Goal: Task Accomplishment & Management: Complete application form

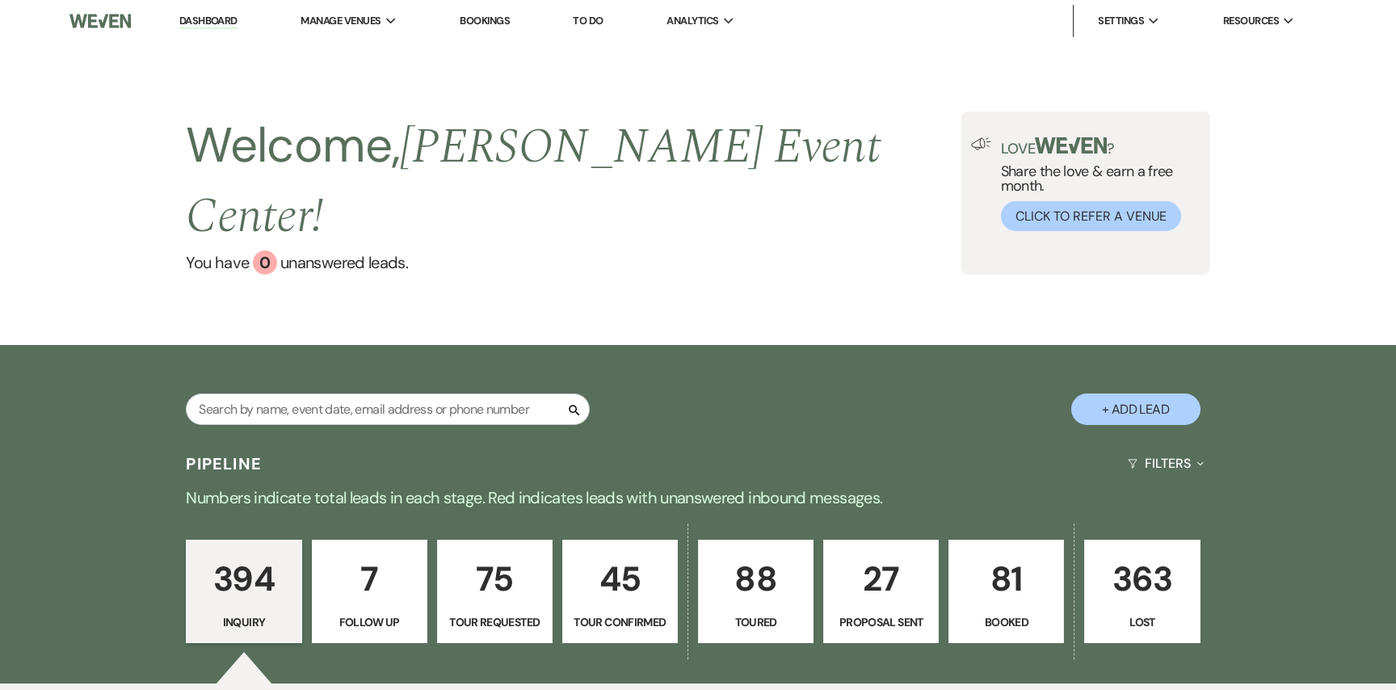
click at [1158, 393] on button "+ Add Lead" at bounding box center [1135, 408] width 129 height 31
select select "754"
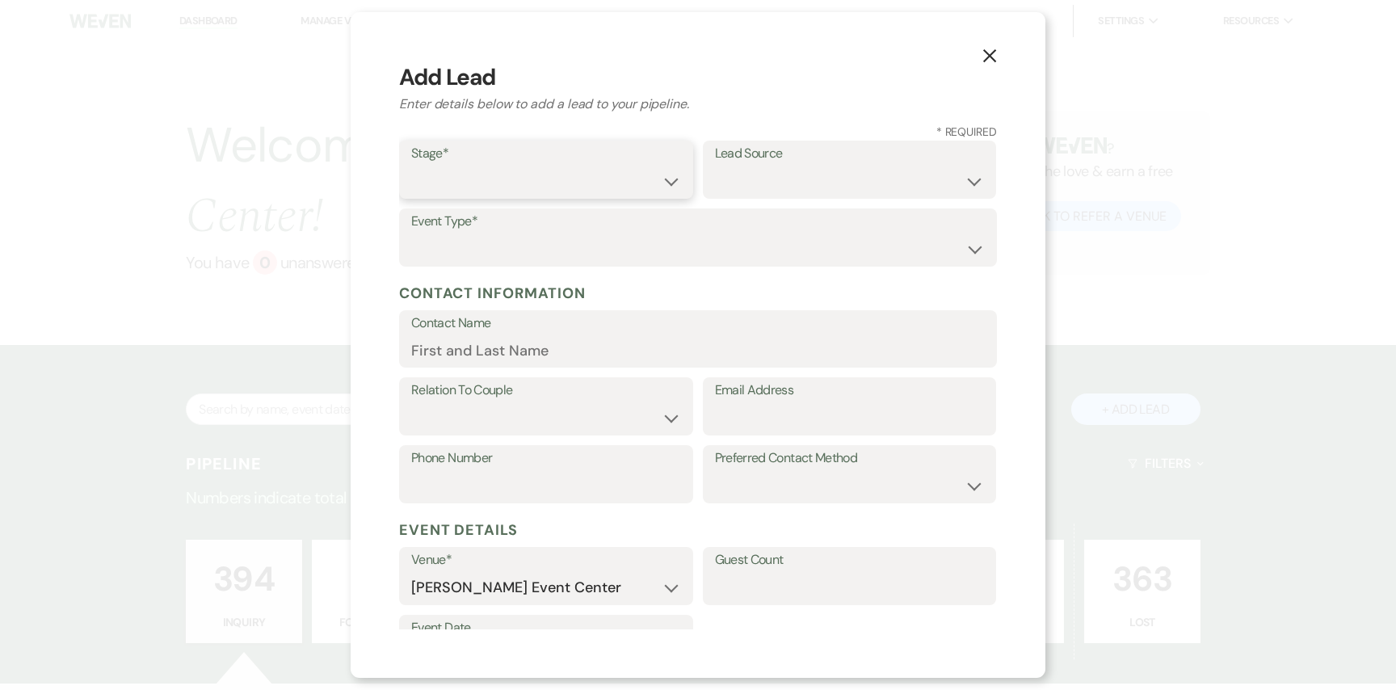
click at [462, 182] on select "Inquiry Follow Up Tour Requested Tour Confirmed Toured Proposal Sent Booked Lost" at bounding box center [546, 181] width 270 height 31
select select "1"
click at [411, 166] on select "Inquiry Follow Up Tour Requested Tour Confirmed Toured Proposal Sent Booked Lost" at bounding box center [546, 181] width 270 height 31
click at [751, 173] on select "Weven Venue Website Instagram Facebook Pinterest Google The Knot Wedding Wire H…" at bounding box center [850, 181] width 270 height 31
select select "23"
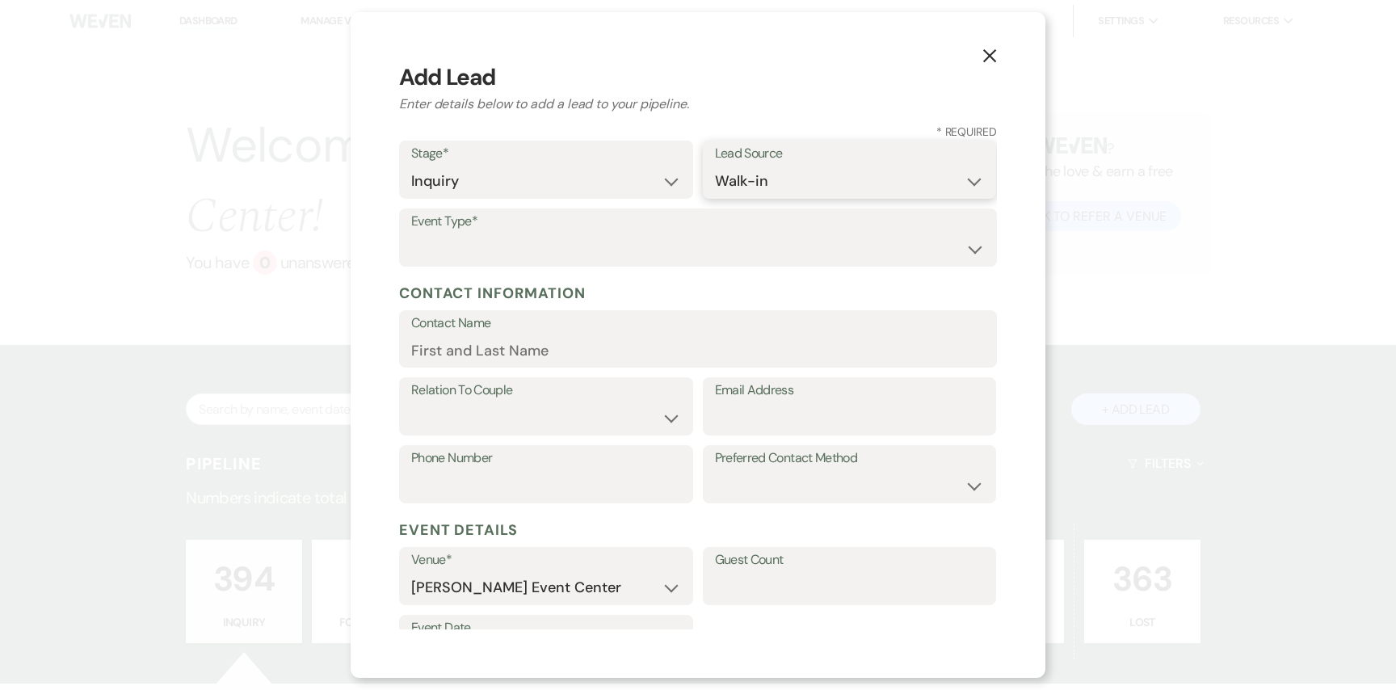
click at [715, 166] on select "Weven Venue Website Instagram Facebook Pinterest Google The Knot Wedding Wire H…" at bounding box center [850, 181] width 270 height 31
click at [648, 239] on select "Wedding Anniversary Party Baby Shower Bachelorette / Bachelor Party Birthday Pa…" at bounding box center [697, 248] width 573 height 31
click at [513, 341] on input "Contact Name" at bounding box center [697, 349] width 573 height 31
click at [513, 341] on input "Contact Name" at bounding box center [697, 351] width 573 height 31
type input "[PERSON_NAME]"
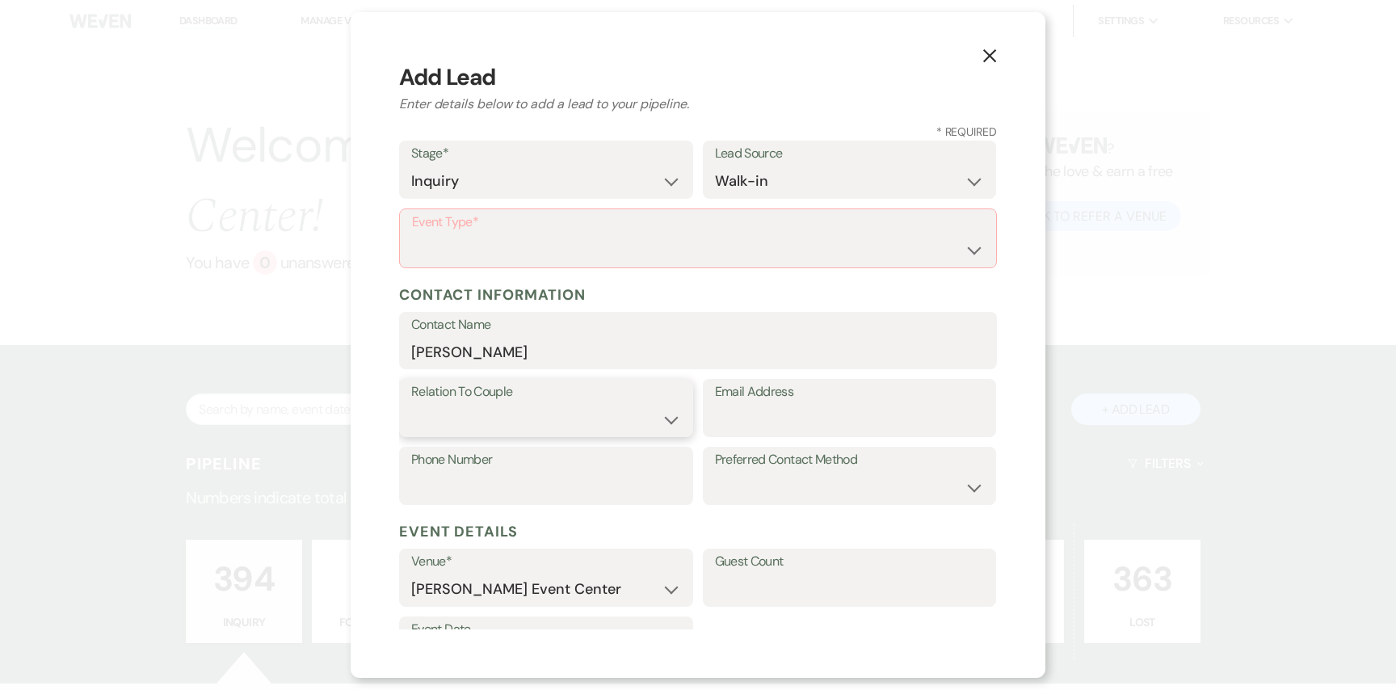
click at [480, 410] on select "Couple Planner Parent of Couple Family Member Friend Other" at bounding box center [546, 419] width 270 height 31
select select "1"
click at [411, 404] on select "Couple Planner Parent of Couple Family Member Friend Other" at bounding box center [546, 419] width 270 height 31
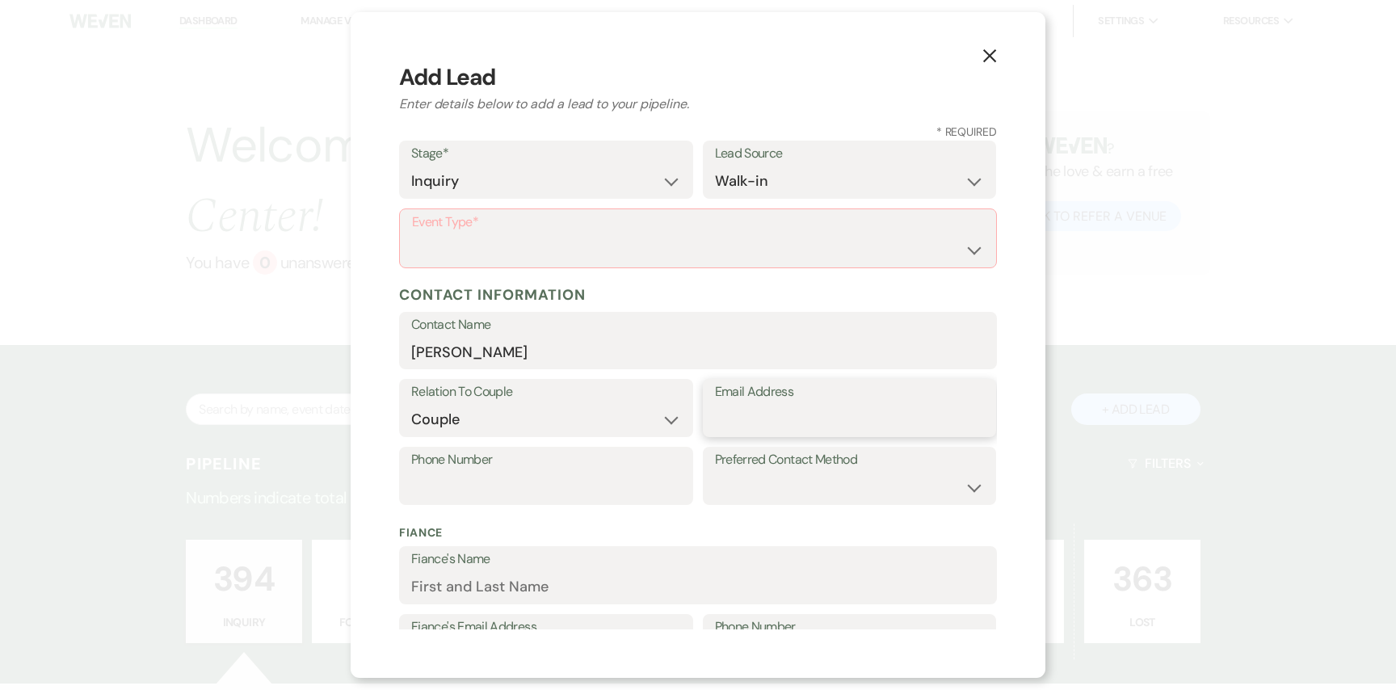
click at [743, 419] on input "Email Address" at bounding box center [850, 419] width 270 height 31
type input "[EMAIL_ADDRESS][DOMAIN_NAME]"
click at [570, 487] on input "Phone Number" at bounding box center [546, 487] width 270 height 31
type input "9452906699"
click at [730, 474] on select "Email Phone Text" at bounding box center [850, 487] width 270 height 31
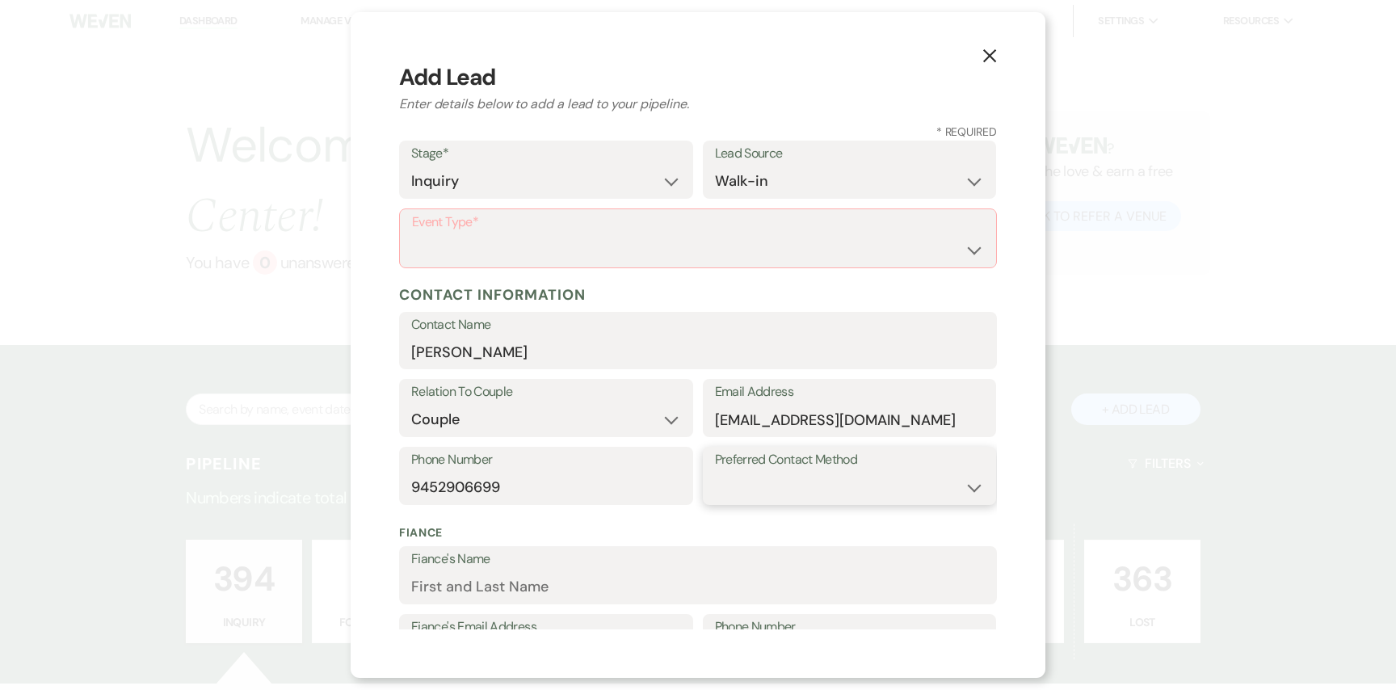
select select "text"
click at [715, 472] on select "Email Phone Text" at bounding box center [850, 487] width 270 height 31
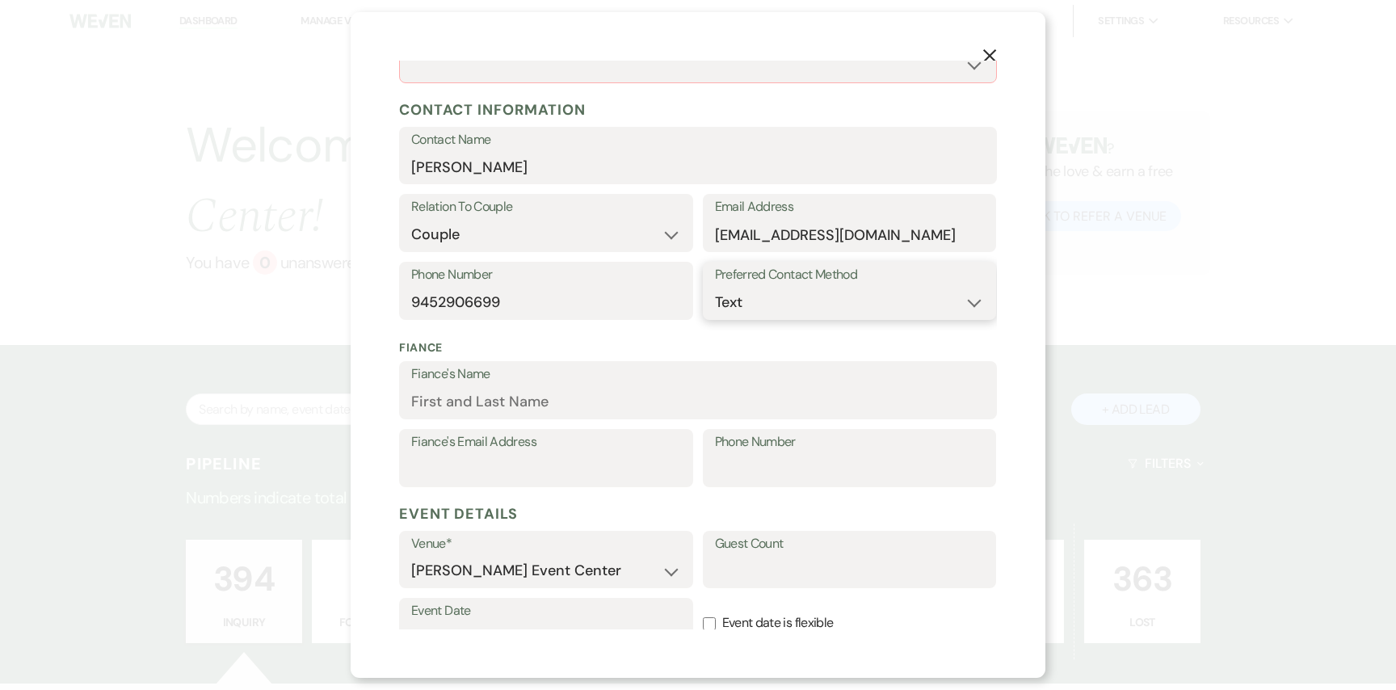
scroll to position [187, 0]
click at [717, 400] on input "Fiance's Name" at bounding box center [697, 399] width 573 height 31
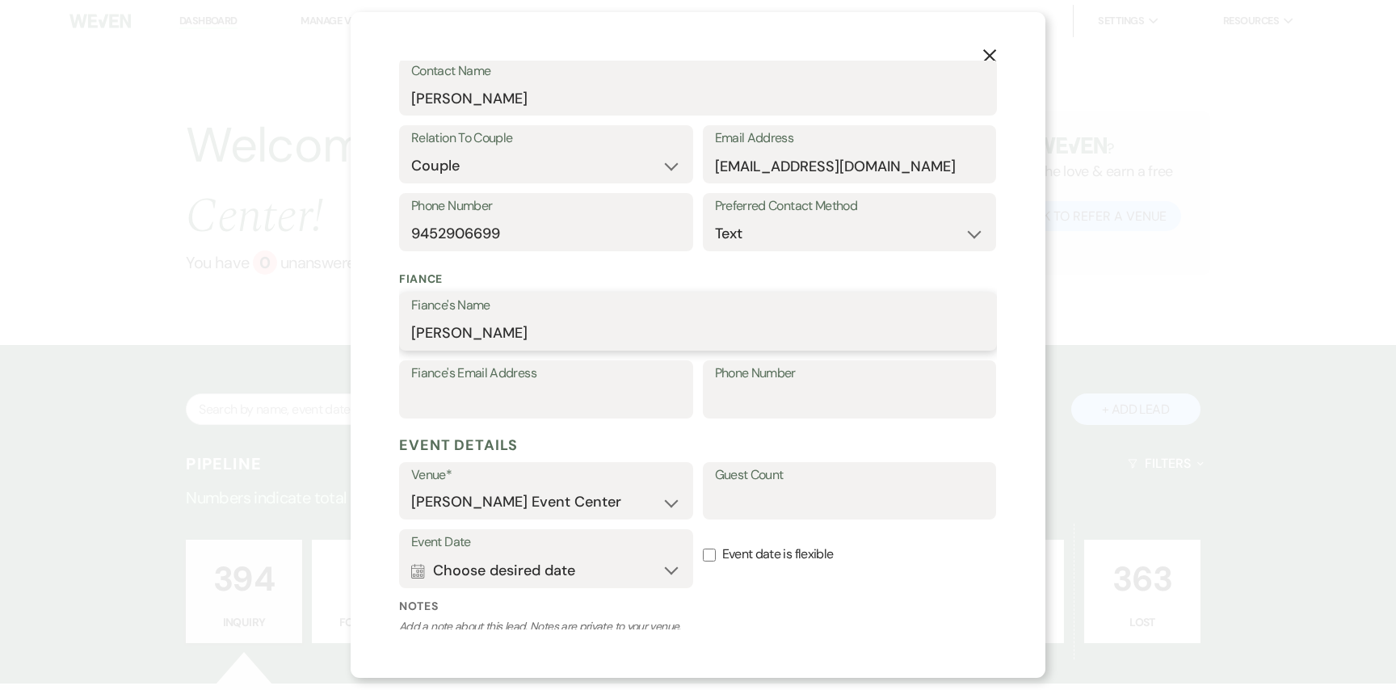
scroll to position [262, 0]
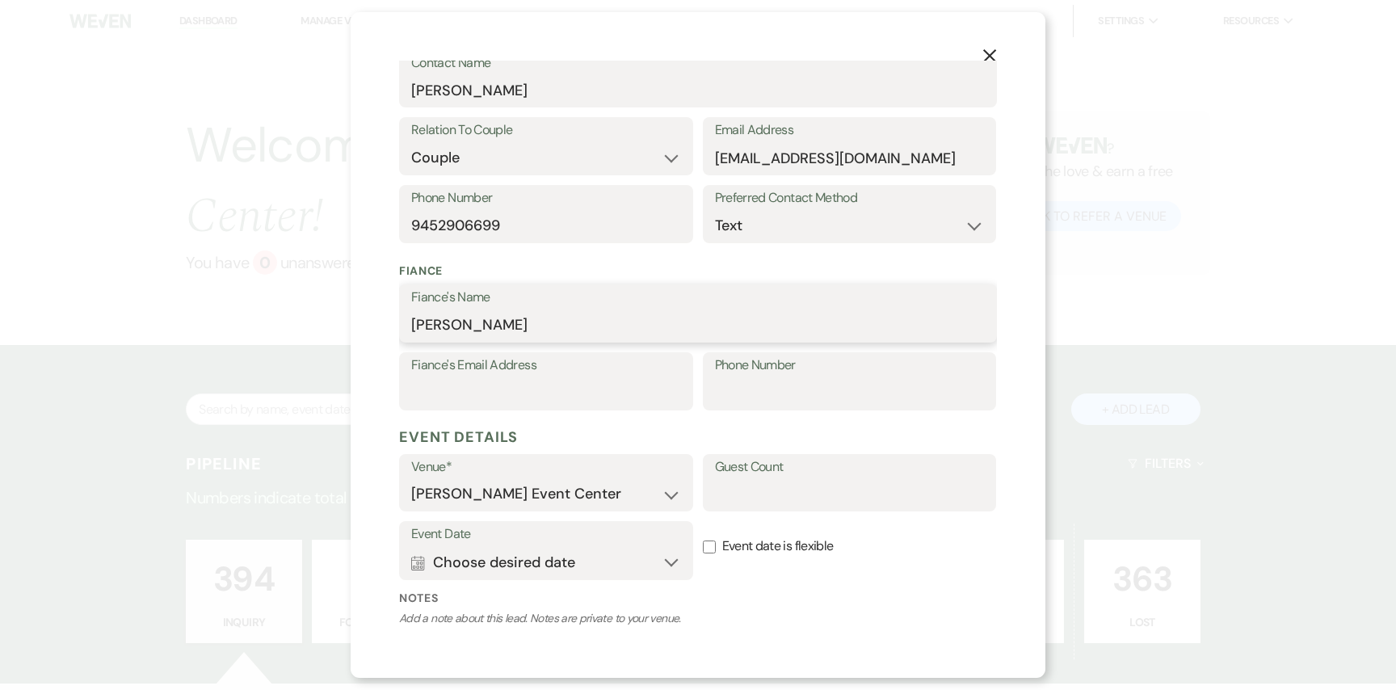
type input "[PERSON_NAME]"
click at [622, 391] on input "Fiance's Email Address" at bounding box center [546, 392] width 270 height 31
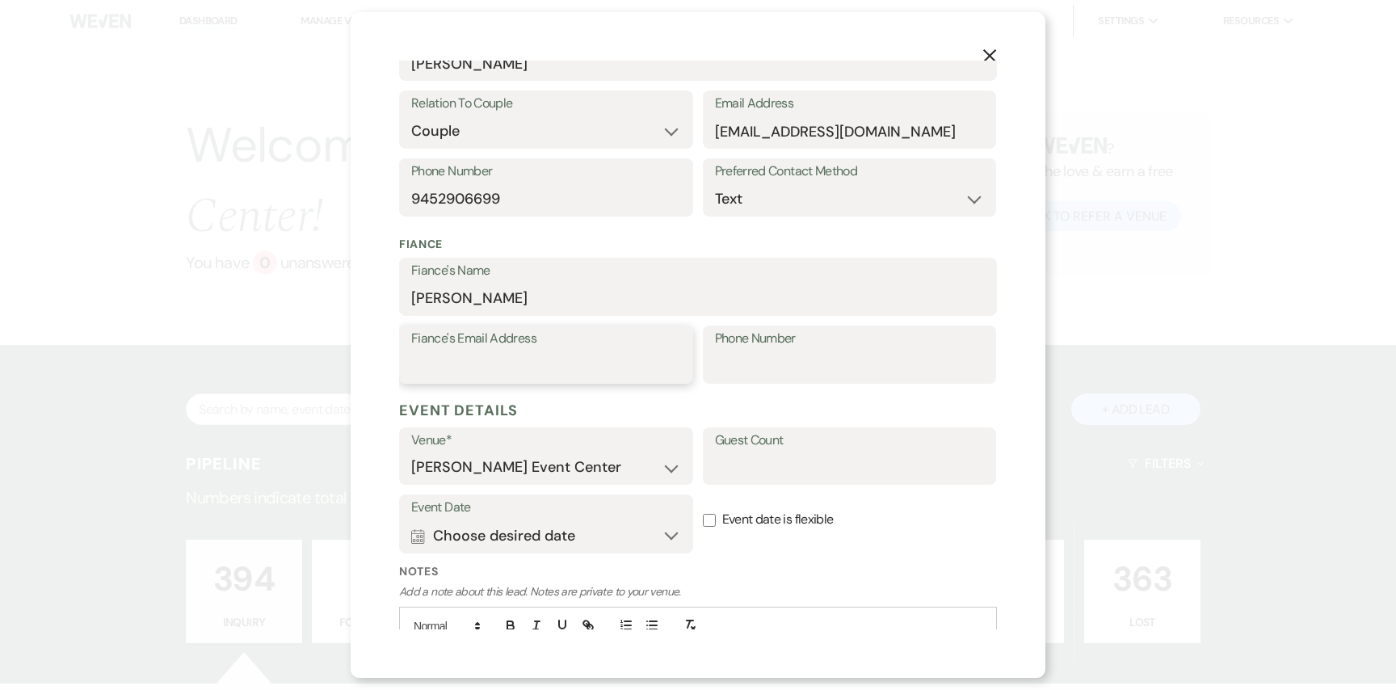
scroll to position [290, 0]
type input "[EMAIL_ADDRESS][DOMAIN_NAME]"
click at [835, 364] on input "Phone Number" at bounding box center [850, 364] width 270 height 31
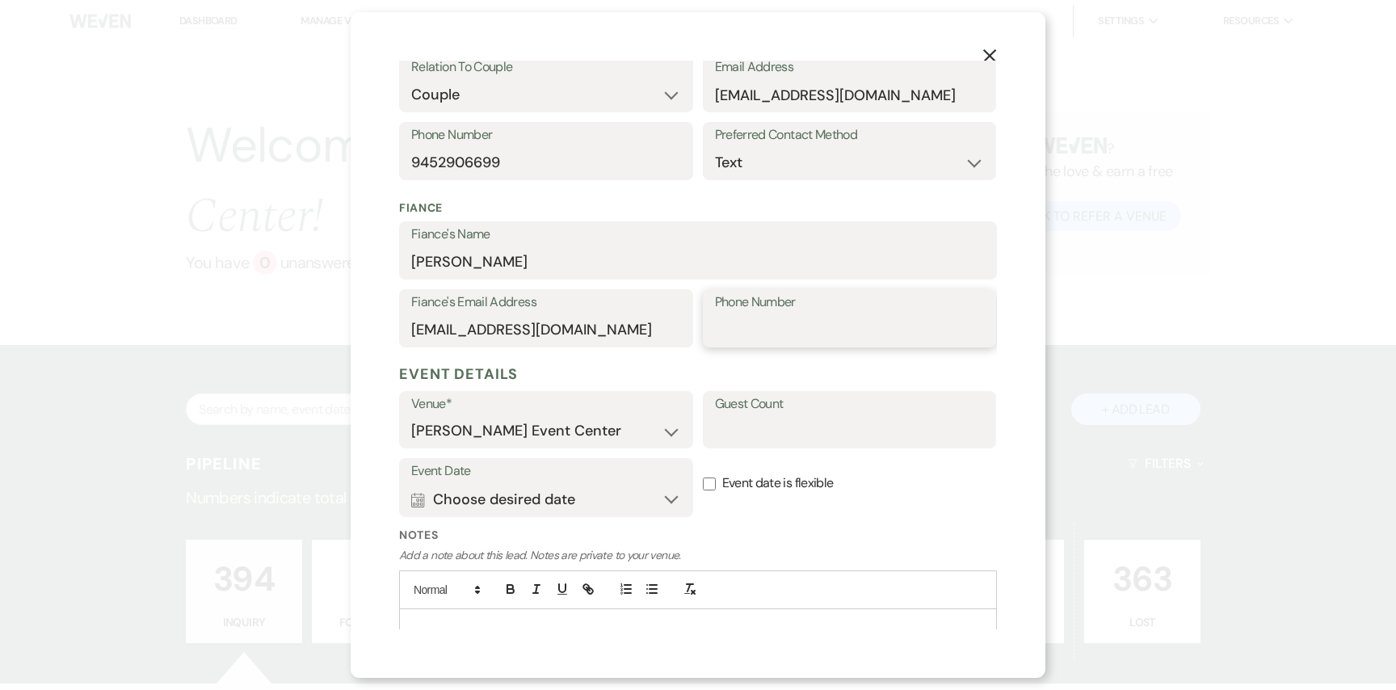
scroll to position [335, 0]
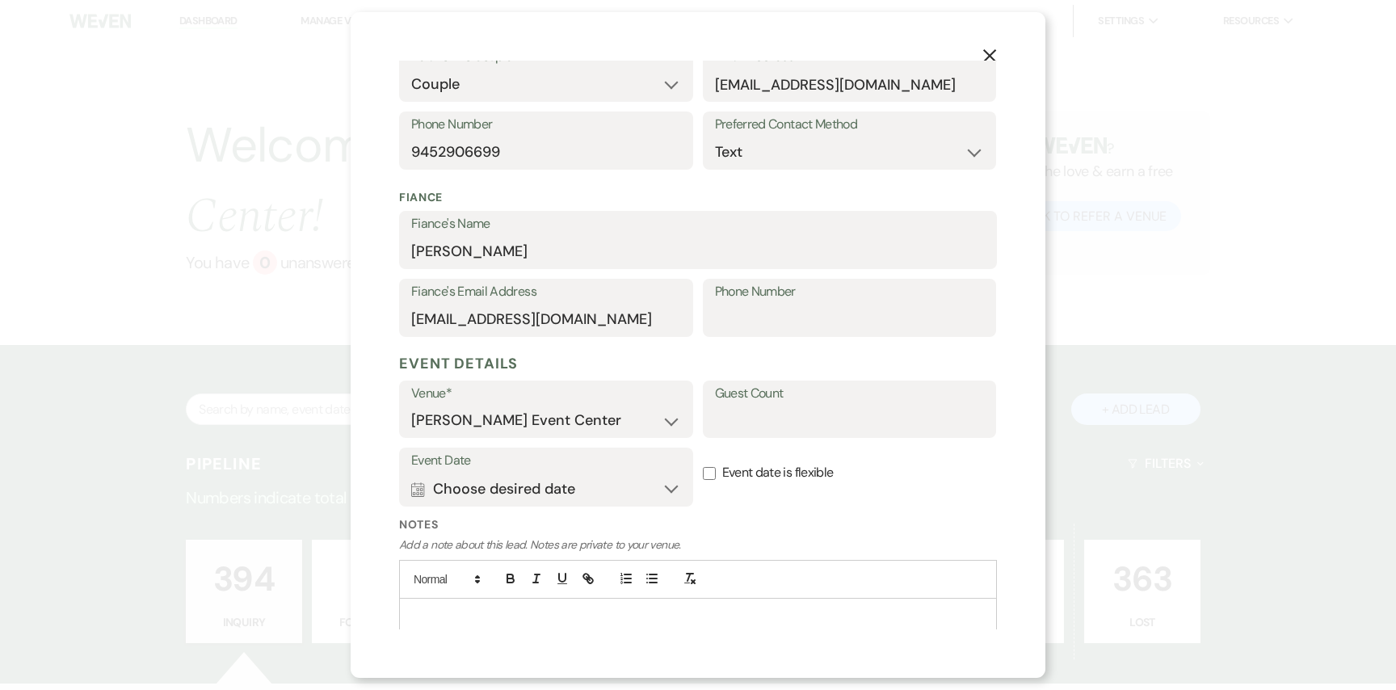
click at [688, 359] on h5 "Event Details" at bounding box center [698, 363] width 598 height 24
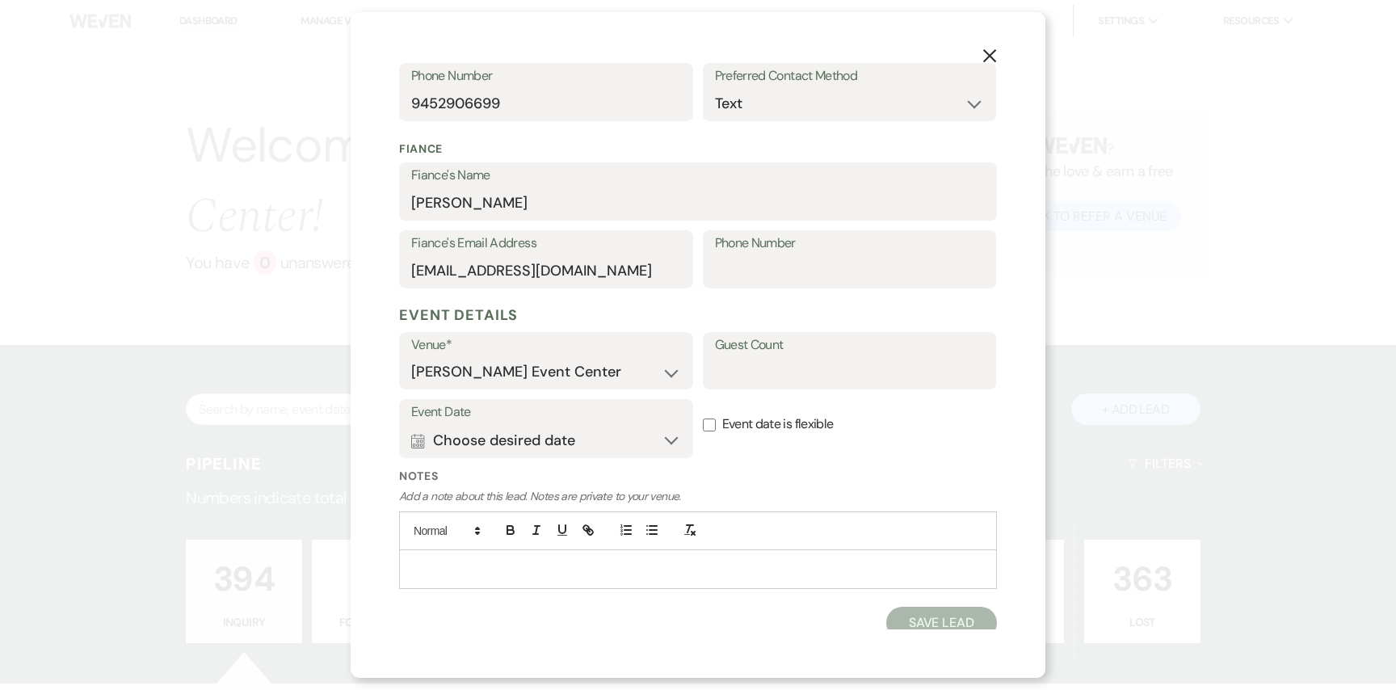
scroll to position [387, 0]
click at [768, 271] on input "Phone Number" at bounding box center [850, 267] width 270 height 31
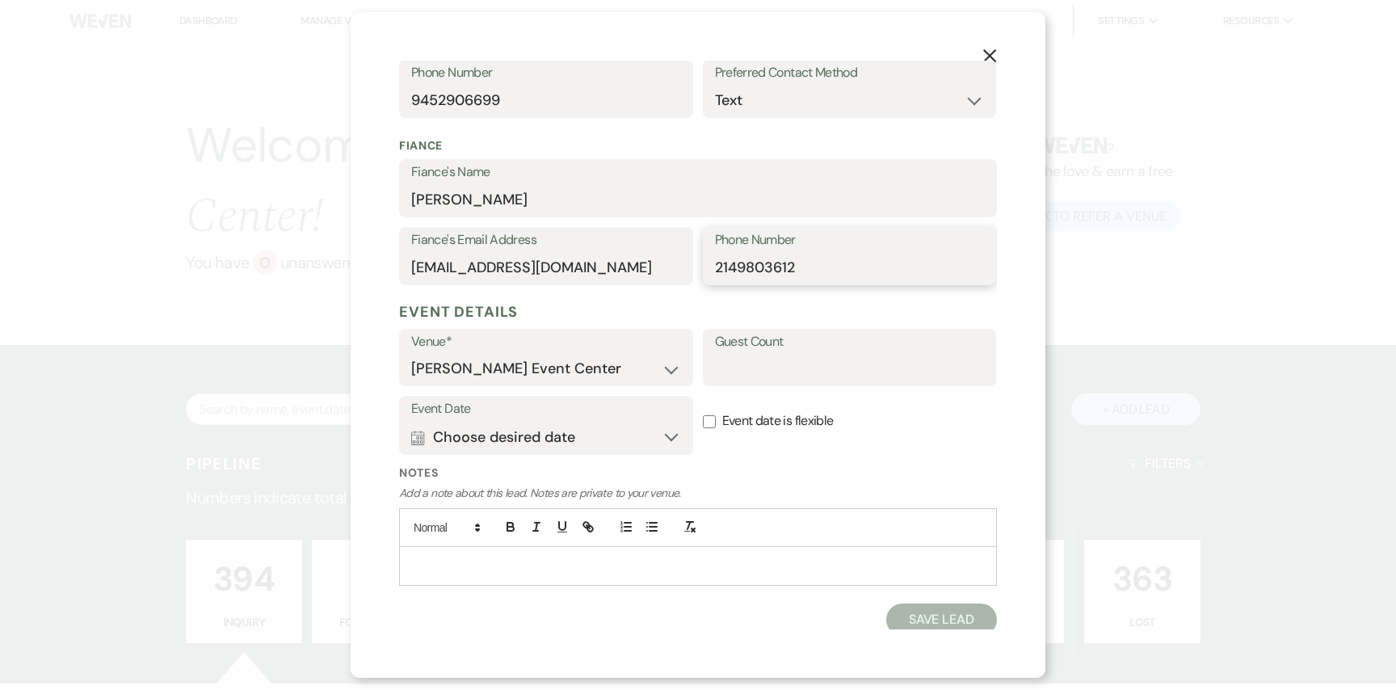
scroll to position [392, 0]
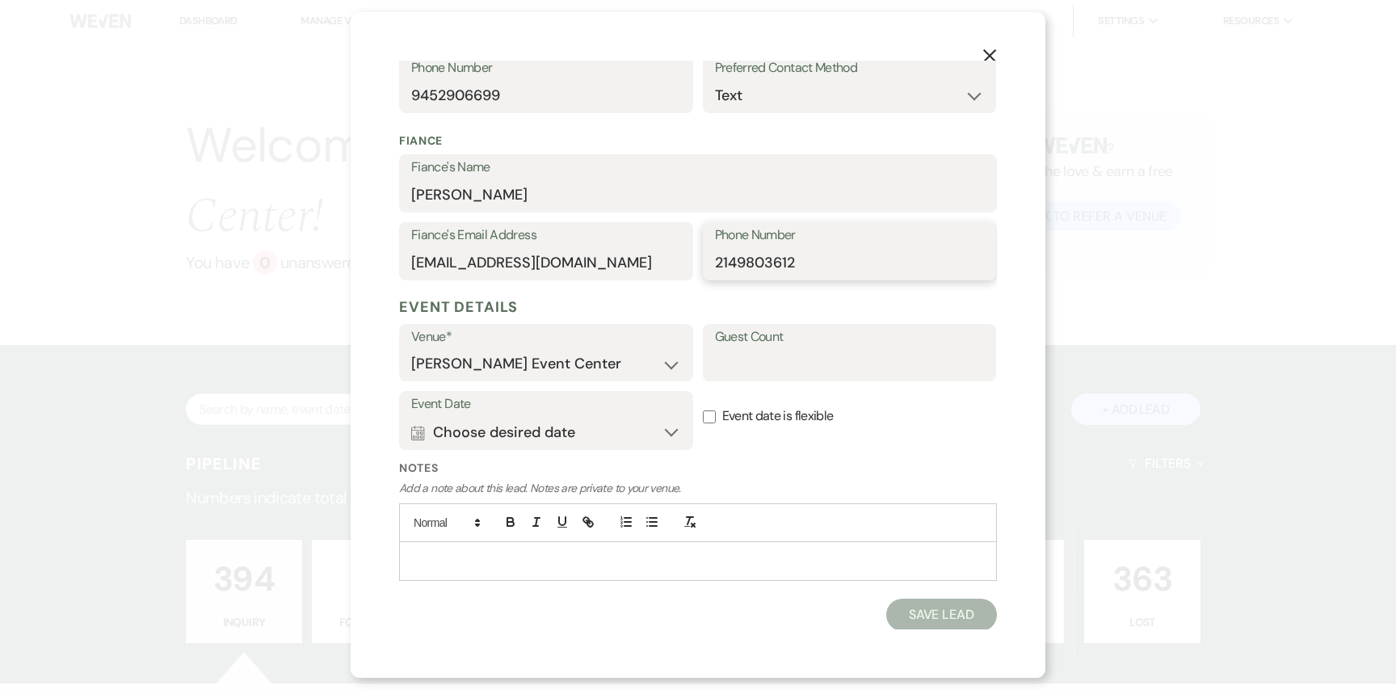
type input "2149803612"
click at [594, 343] on label "Venue*" at bounding box center [546, 336] width 270 height 23
click at [758, 351] on input "Guest Count" at bounding box center [850, 363] width 270 height 31
type input "50"
click at [618, 424] on button "Calendar Choose desired date Expand" at bounding box center [546, 432] width 270 height 32
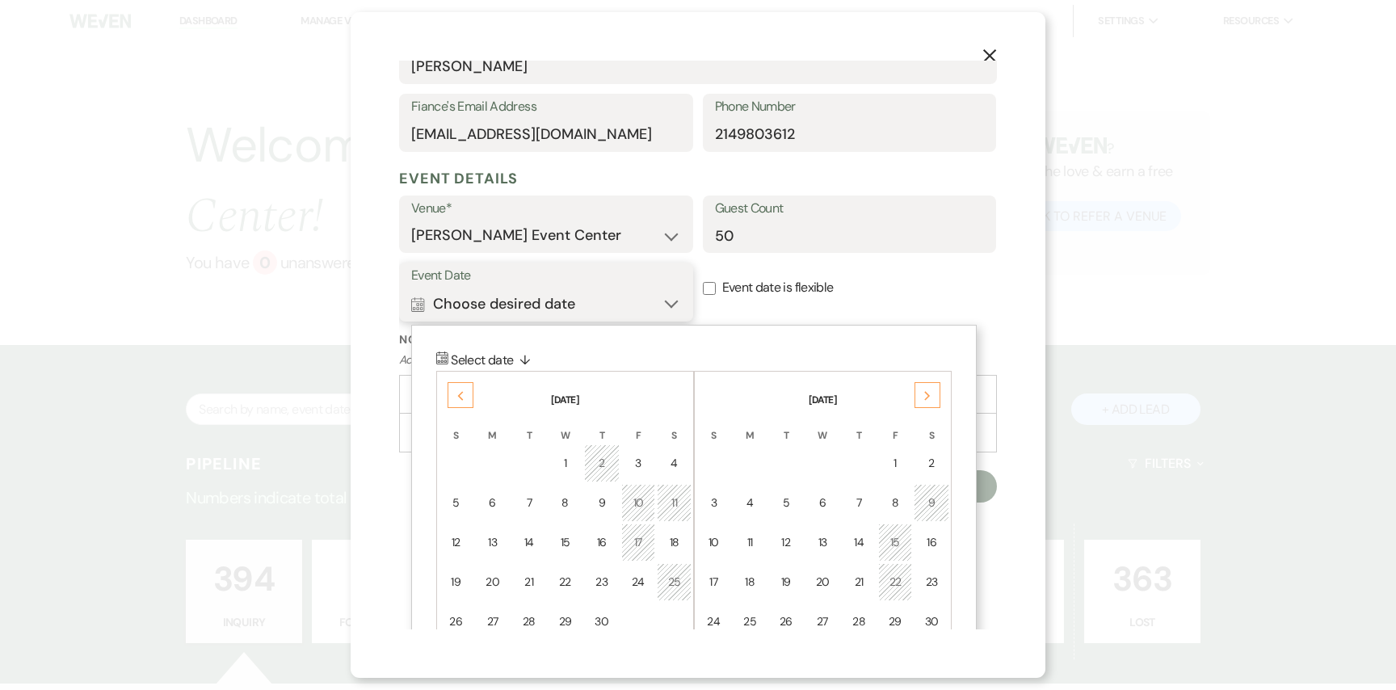
scroll to position [598, 0]
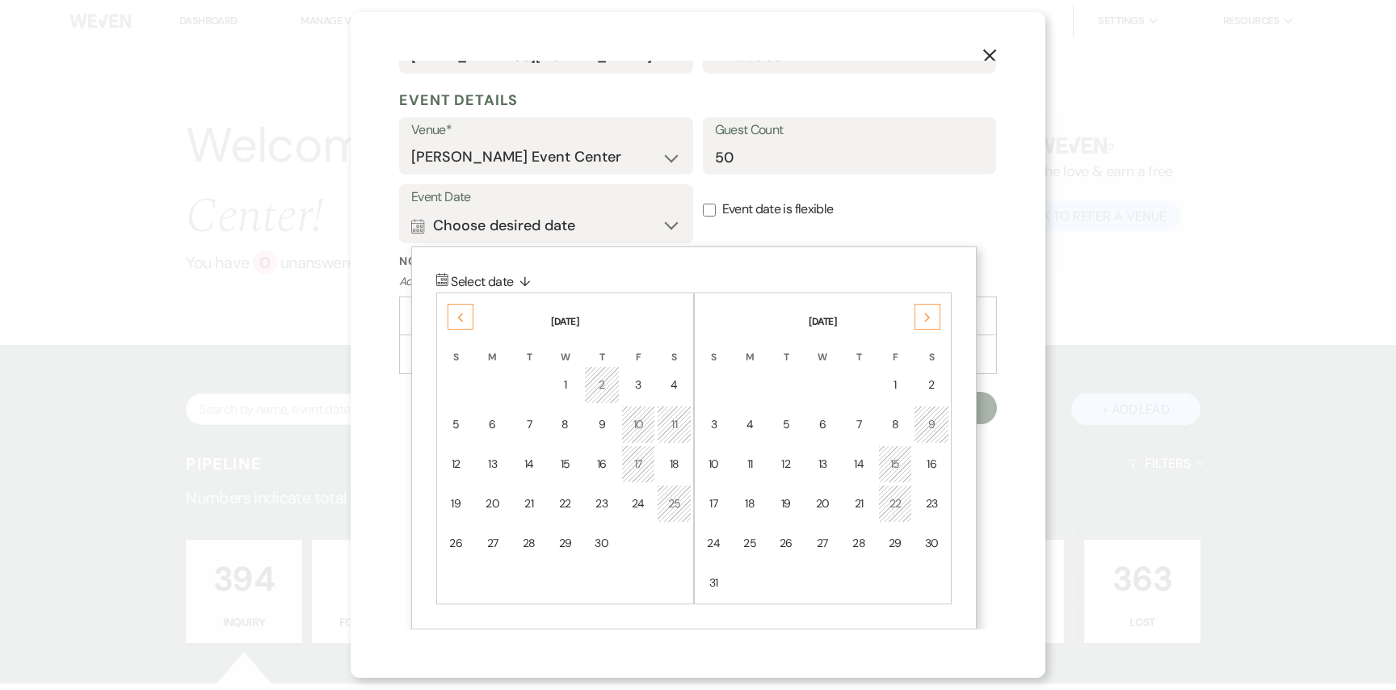
click at [457, 320] on icon "Previous" at bounding box center [460, 318] width 8 height 10
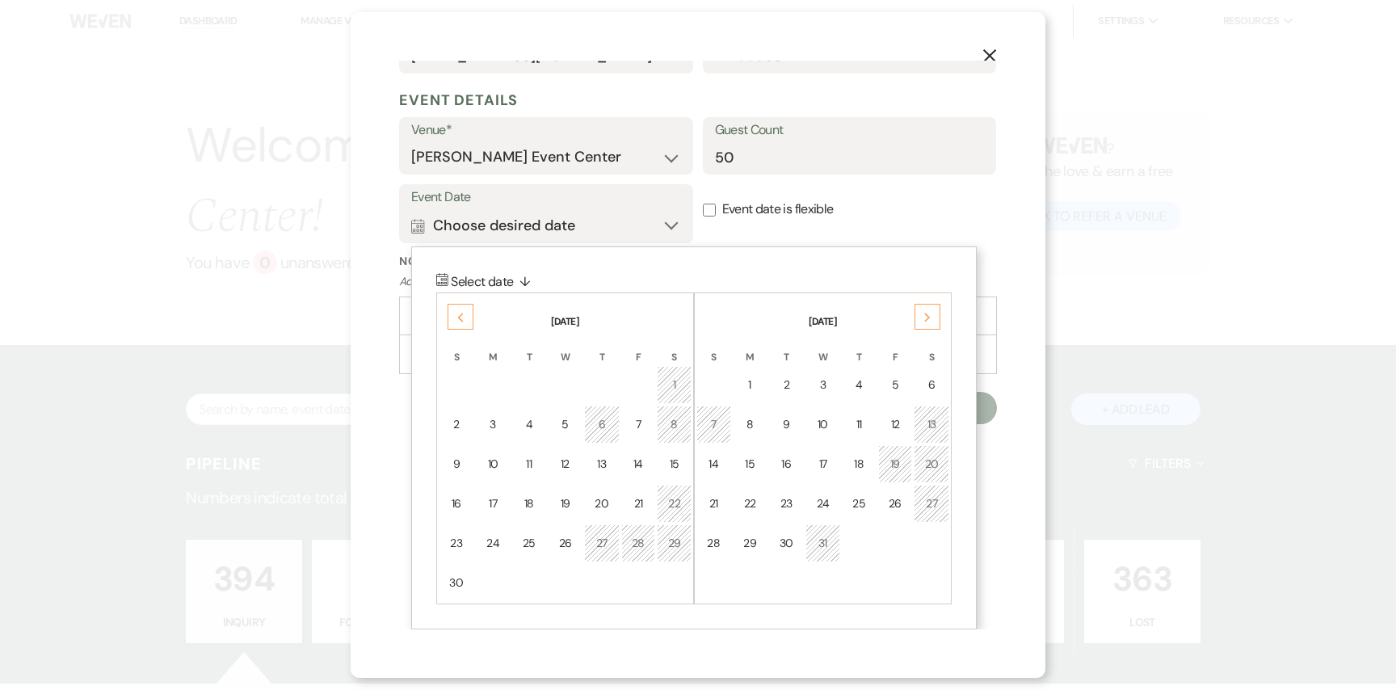
click at [925, 317] on icon "Next" at bounding box center [927, 318] width 8 height 10
click at [924, 316] on icon "Next" at bounding box center [927, 318] width 8 height 10
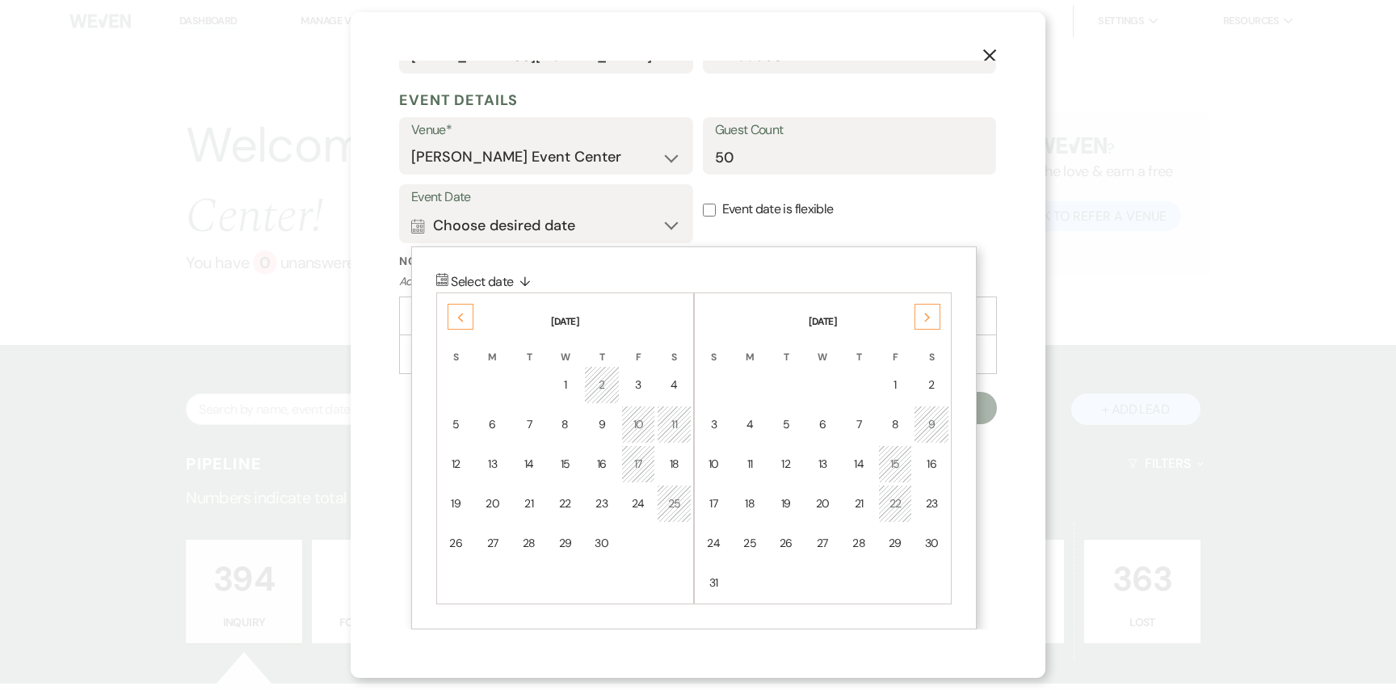
click at [924, 316] on icon "Next" at bounding box center [927, 318] width 8 height 10
drag, startPoint x: 924, startPoint y: 316, endPoint x: 648, endPoint y: 336, distance: 276.9
click at [876, 292] on div "Next [DATE] S M T W T F S 1 2 3 4 5 6 7 8 9 10 11 12 13 14 15 16 17 18 19 20 21…" at bounding box center [693, 292] width 515 height 0
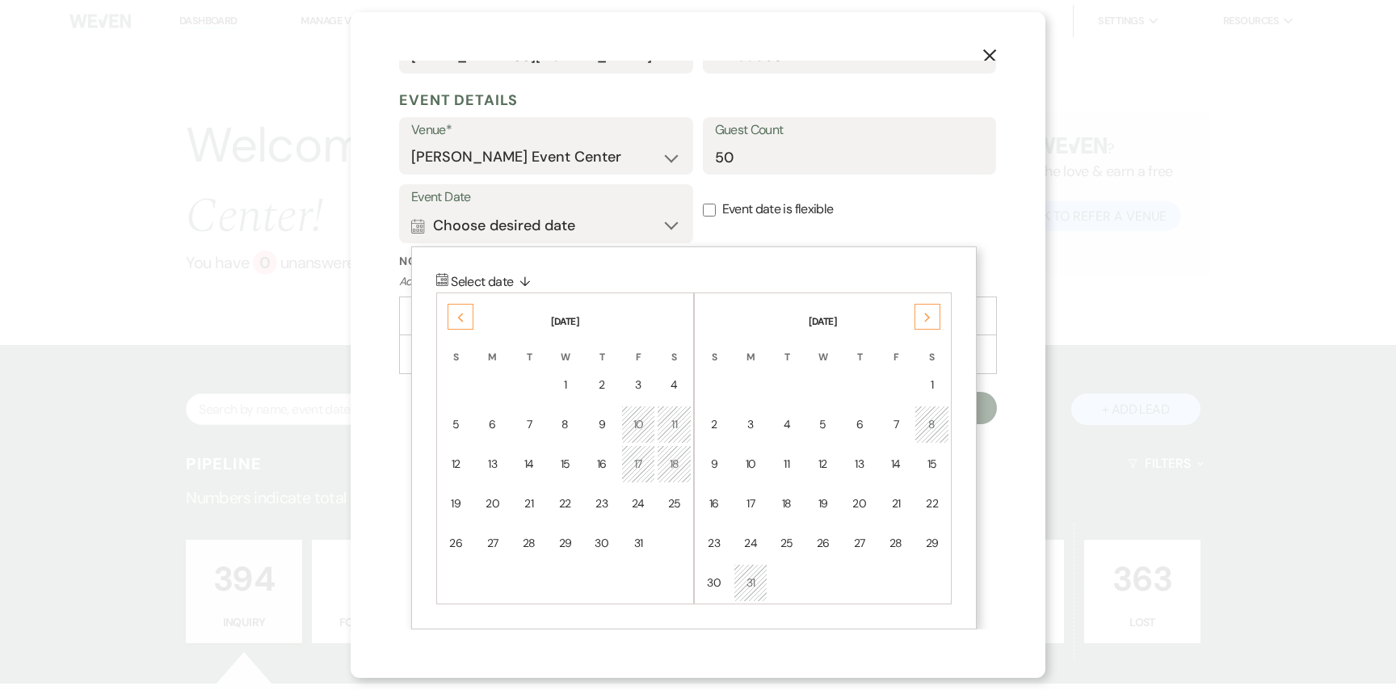
click at [454, 306] on div "Previous" at bounding box center [460, 317] width 26 height 26
click at [452, 290] on p "Calendar Select date ↓" at bounding box center [693, 281] width 515 height 21
click at [446, 289] on p "Calendar Select date ↓" at bounding box center [693, 281] width 515 height 21
click at [463, 315] on icon "Previous" at bounding box center [460, 318] width 8 height 10
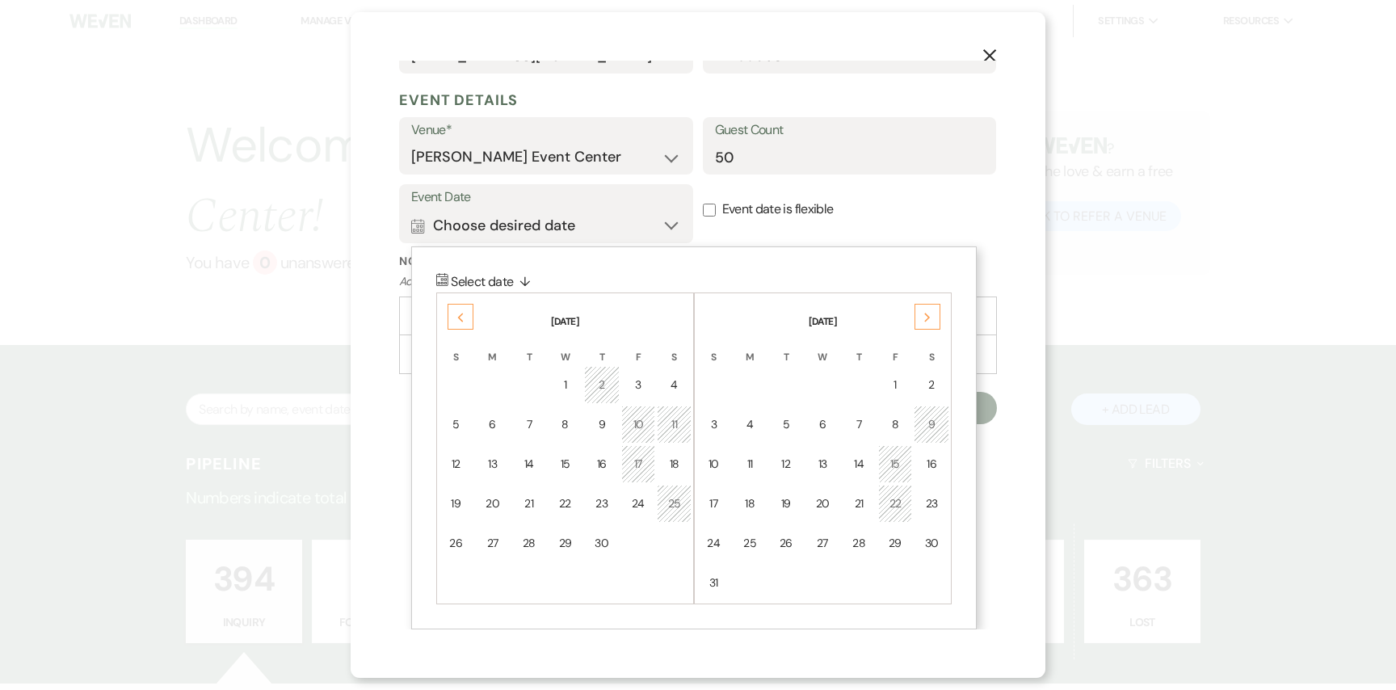
click at [463, 315] on icon "Previous" at bounding box center [460, 318] width 8 height 10
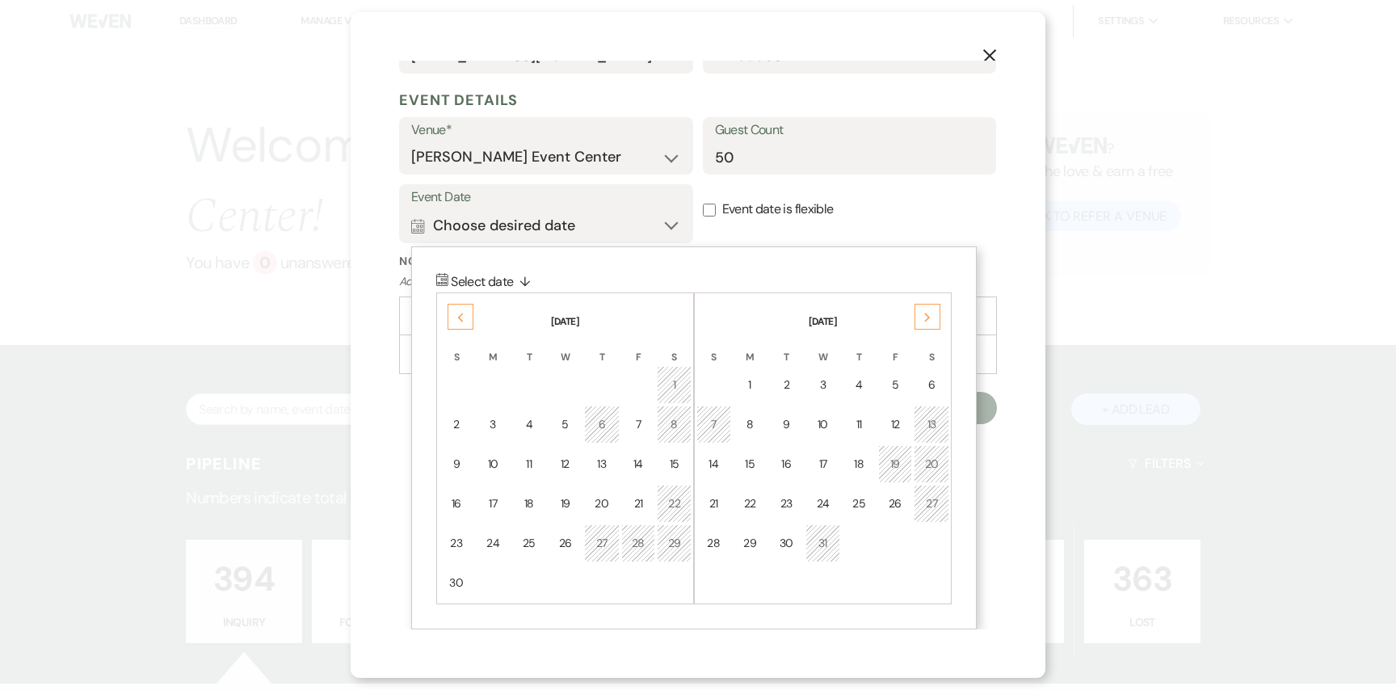
click at [456, 319] on icon "Previous" at bounding box center [460, 318] width 8 height 10
click at [468, 464] on td "12" at bounding box center [456, 464] width 35 height 38
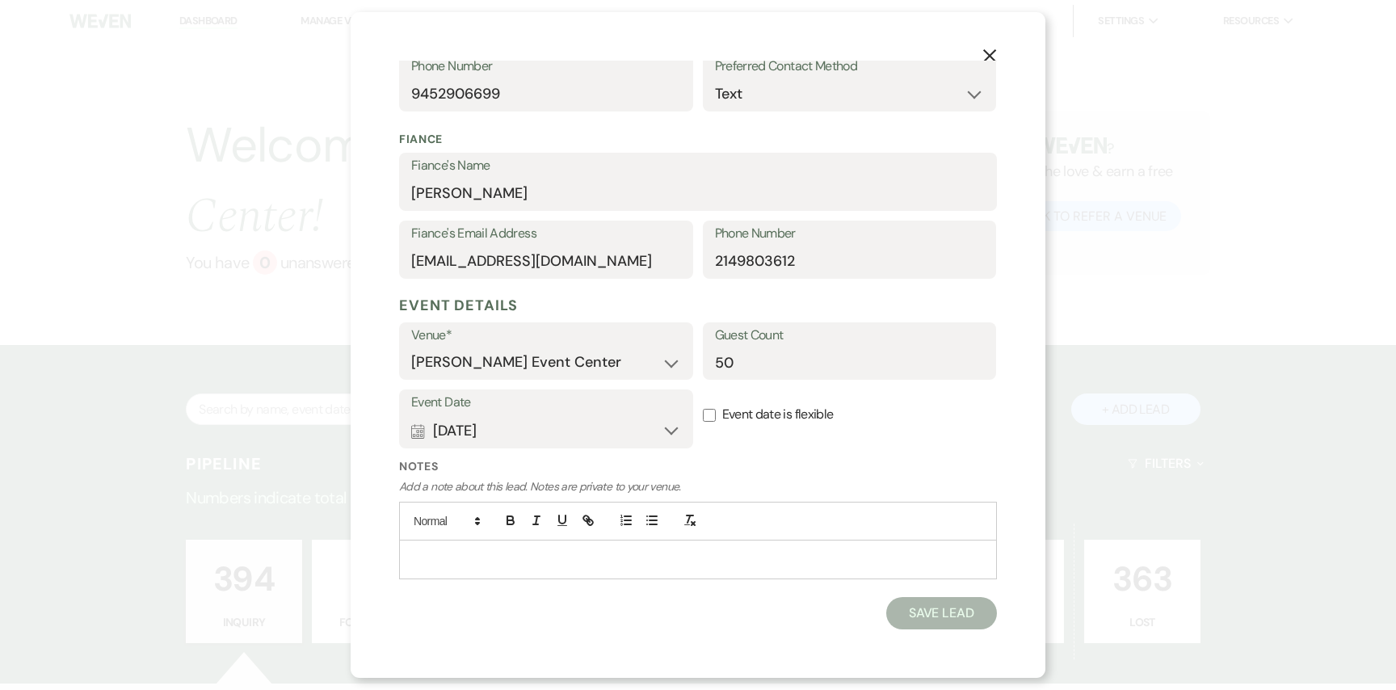
scroll to position [392, 0]
click at [707, 413] on input "Event date is flexible" at bounding box center [709, 416] width 13 height 13
checkbox input "true"
click at [593, 419] on button "Calendar [DATE] Expand" at bounding box center [546, 432] width 270 height 32
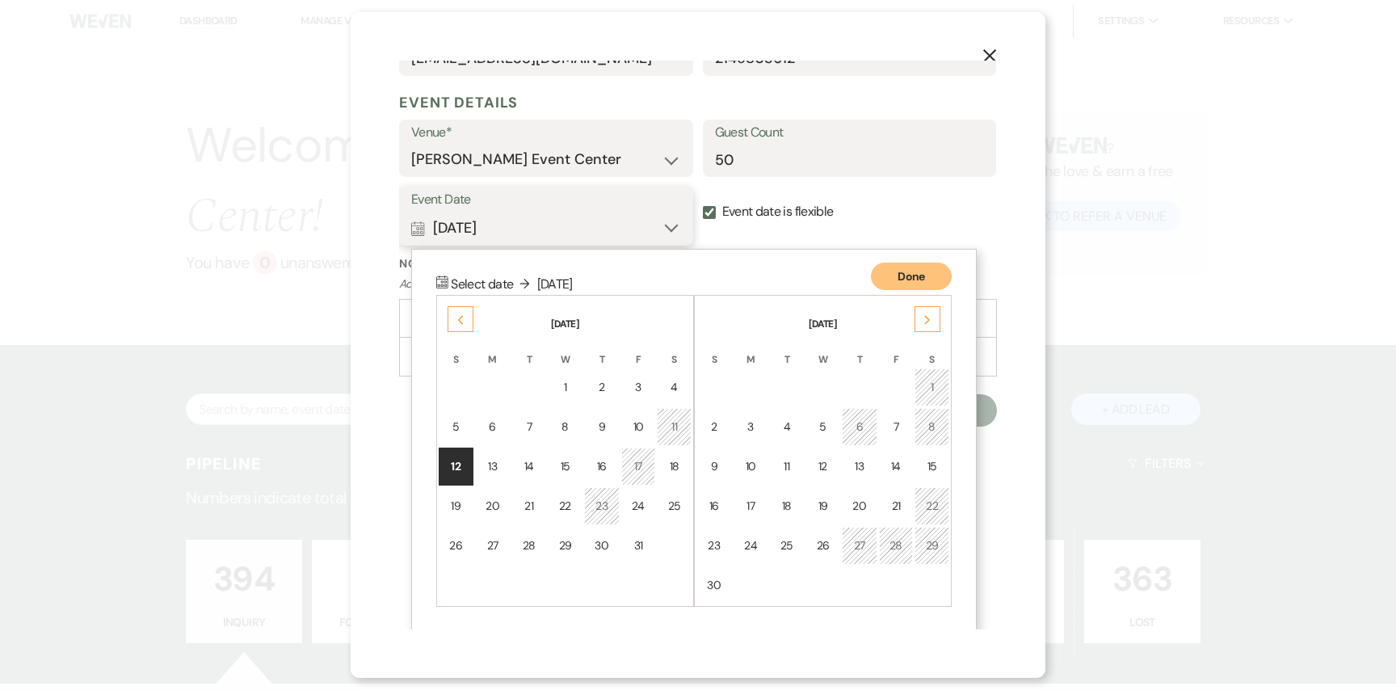
scroll to position [598, 0]
click at [607, 430] on div "9" at bounding box center [601, 424] width 15 height 17
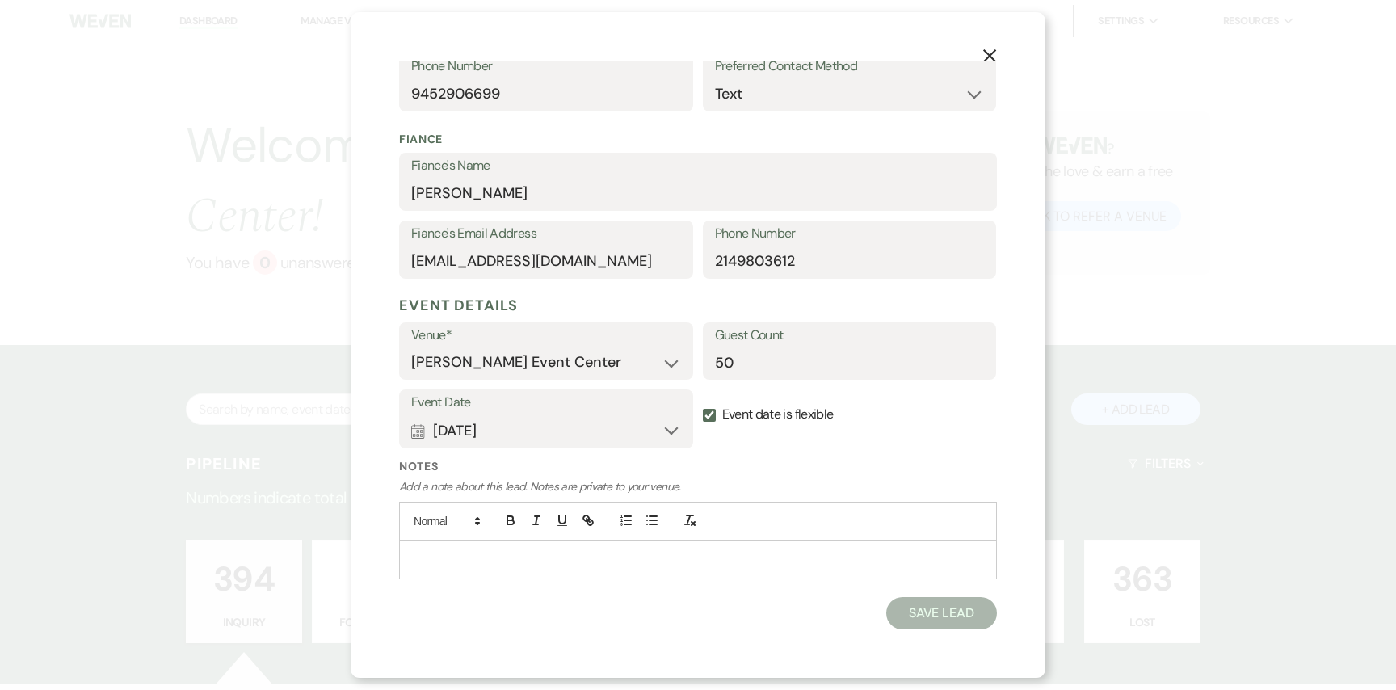
scroll to position [392, 0]
click at [661, 428] on button "Calendar [DATE] Expand" at bounding box center [546, 432] width 270 height 32
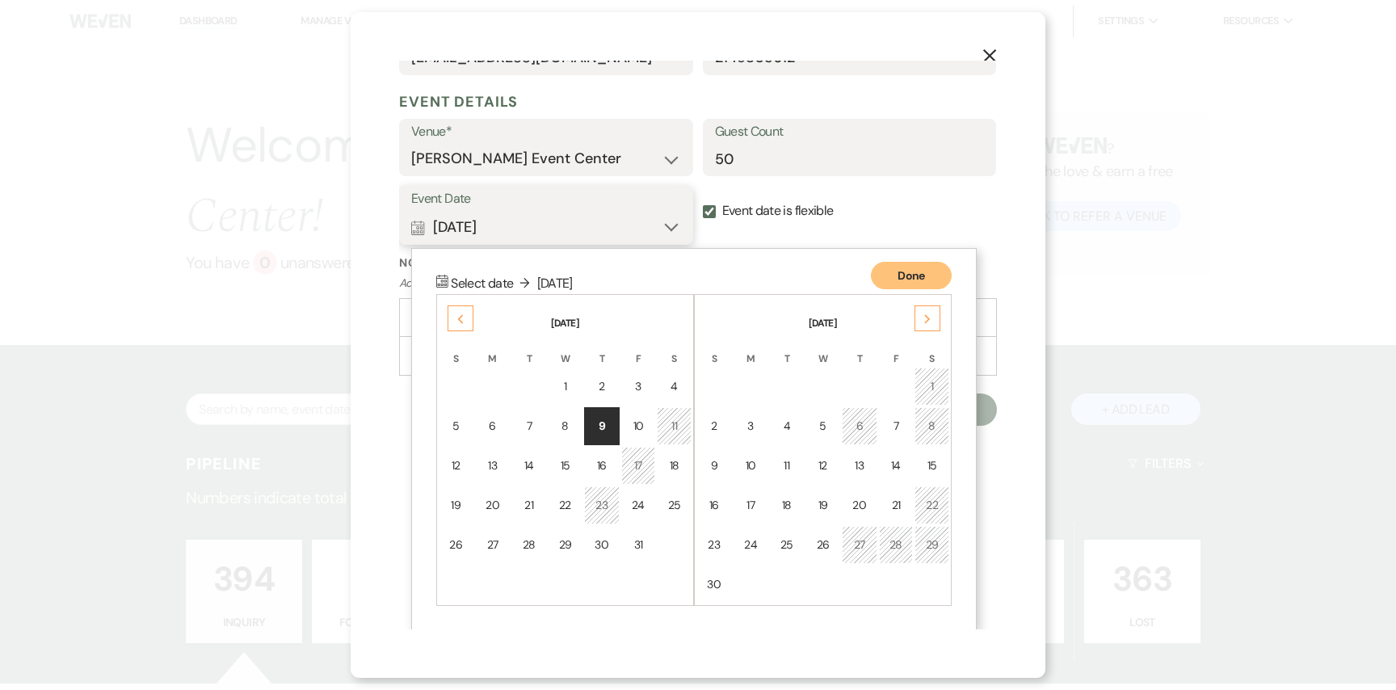
scroll to position [598, 0]
click at [458, 510] on div "19" at bounding box center [456, 503] width 14 height 17
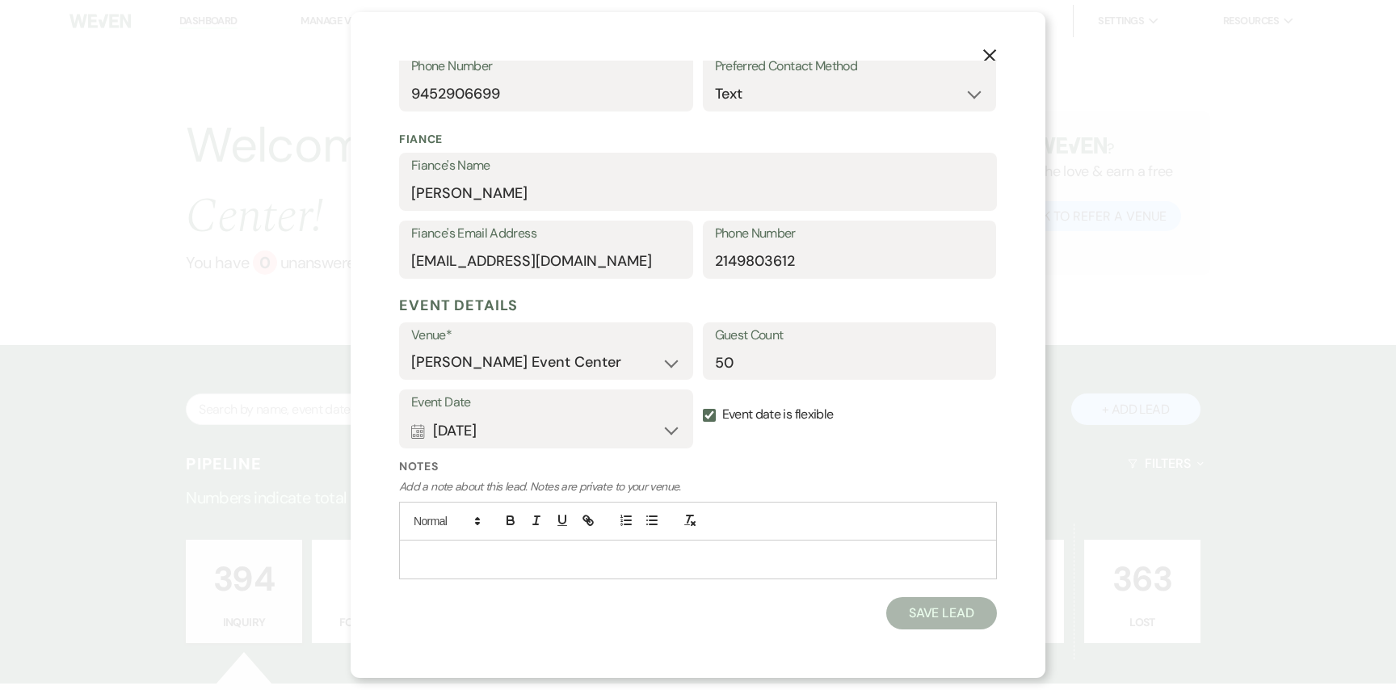
scroll to position [392, 0]
click at [928, 598] on button "Save Lead" at bounding box center [941, 614] width 111 height 32
click at [923, 615] on button "Save Lead" at bounding box center [941, 614] width 111 height 32
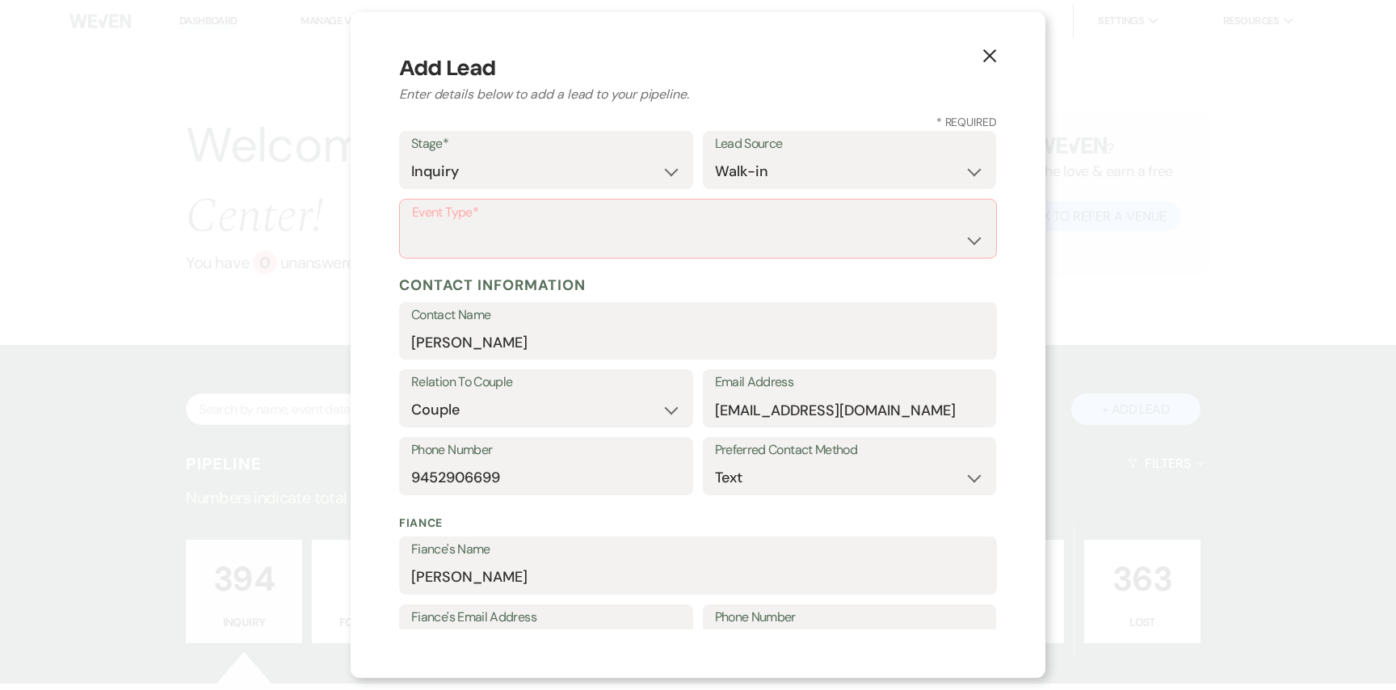
scroll to position [0, 0]
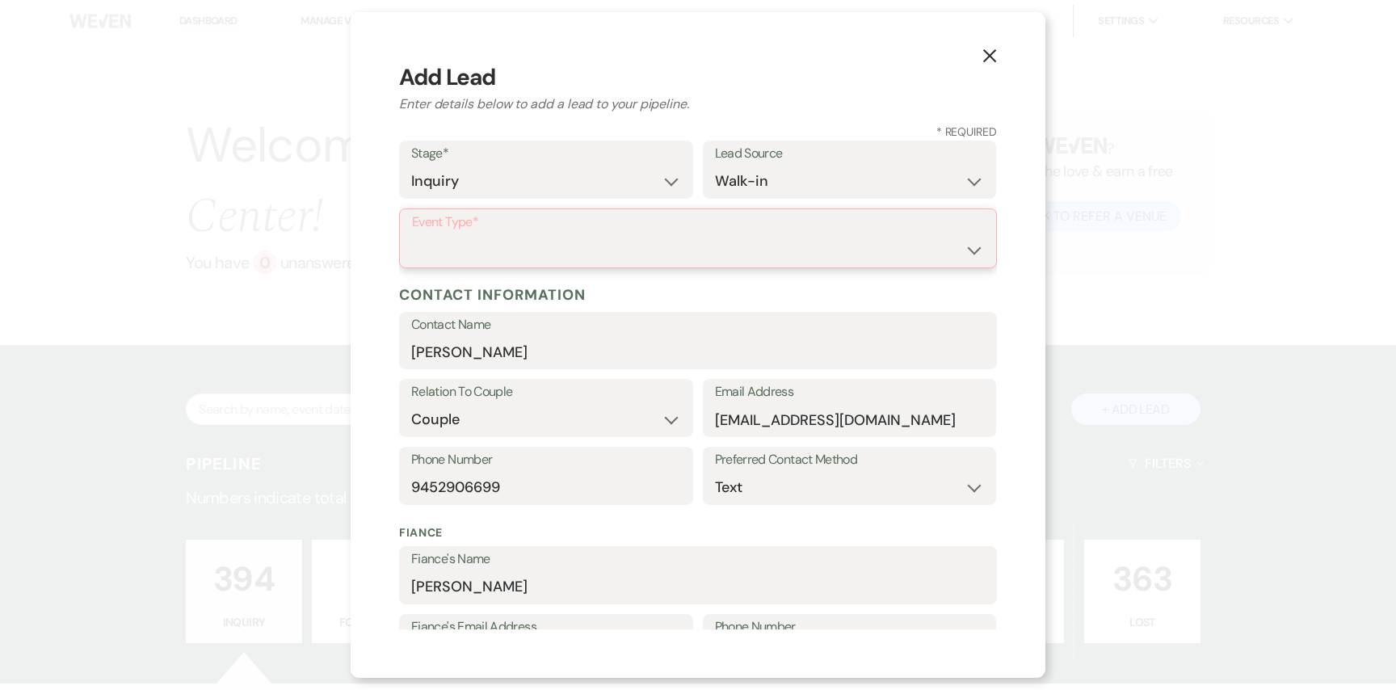
click at [789, 256] on select "Wedding Anniversary Party Baby Shower Bachelorette / Bachelor Party Birthday Pa…" at bounding box center [698, 249] width 572 height 31
select select "1"
click at [412, 234] on select "Wedding Anniversary Party Baby Shower Bachelorette / Bachelor Party Birthday Pa…" at bounding box center [698, 249] width 572 height 31
click at [782, 242] on select "Wedding Anniversary Party Baby Shower Bachelorette / Bachelor Party Birthday Pa…" at bounding box center [697, 248] width 573 height 31
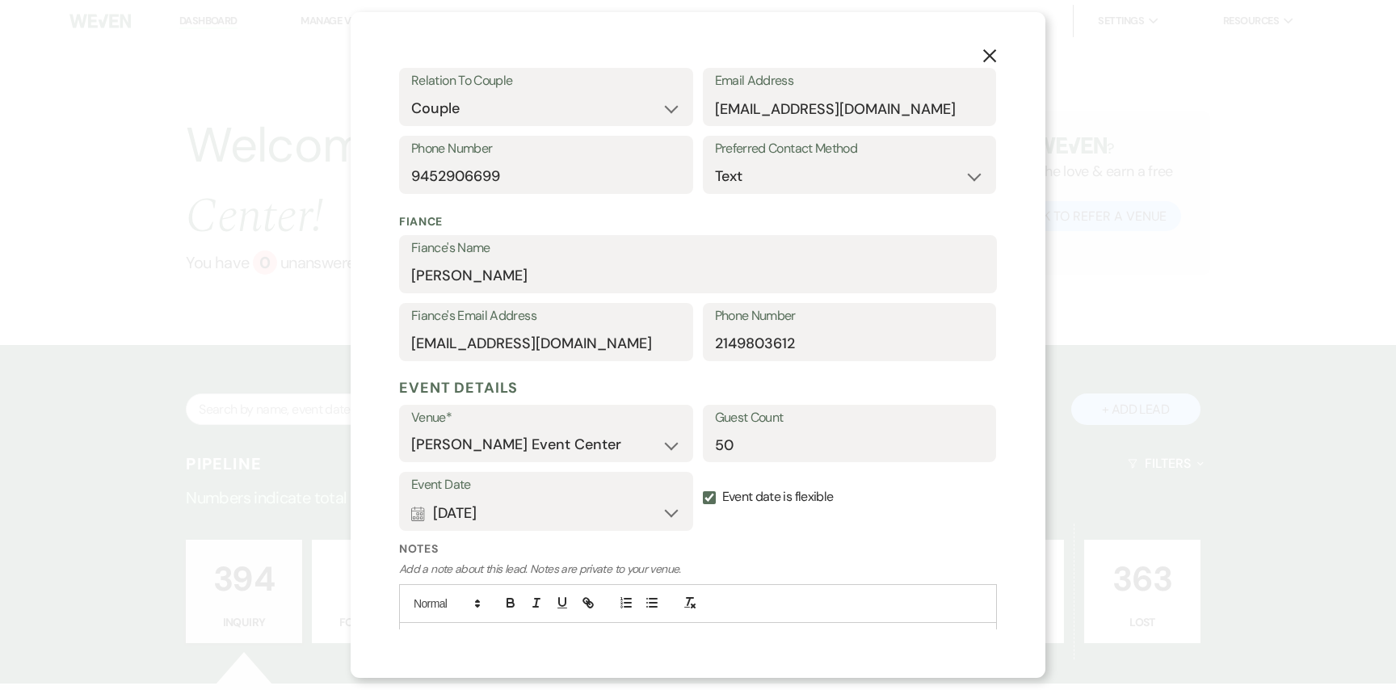
scroll to position [390, 0]
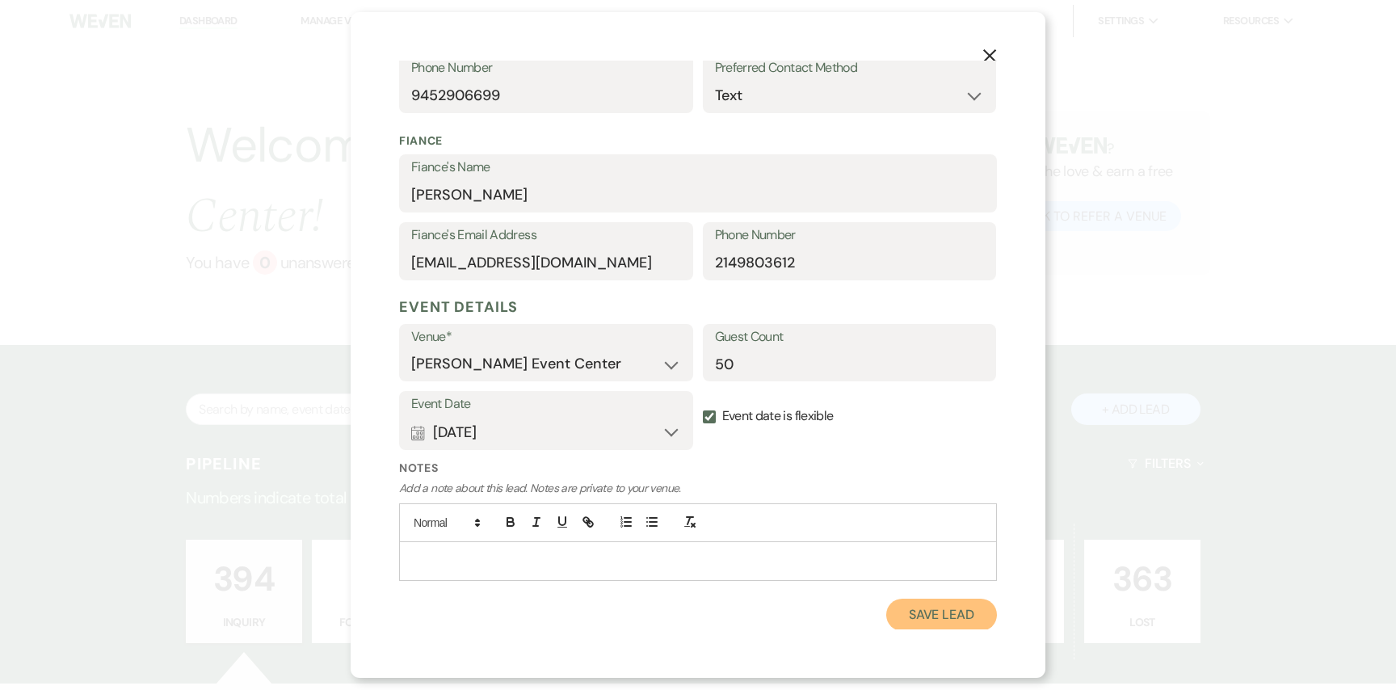
click at [905, 624] on button "Save Lead" at bounding box center [941, 614] width 111 height 32
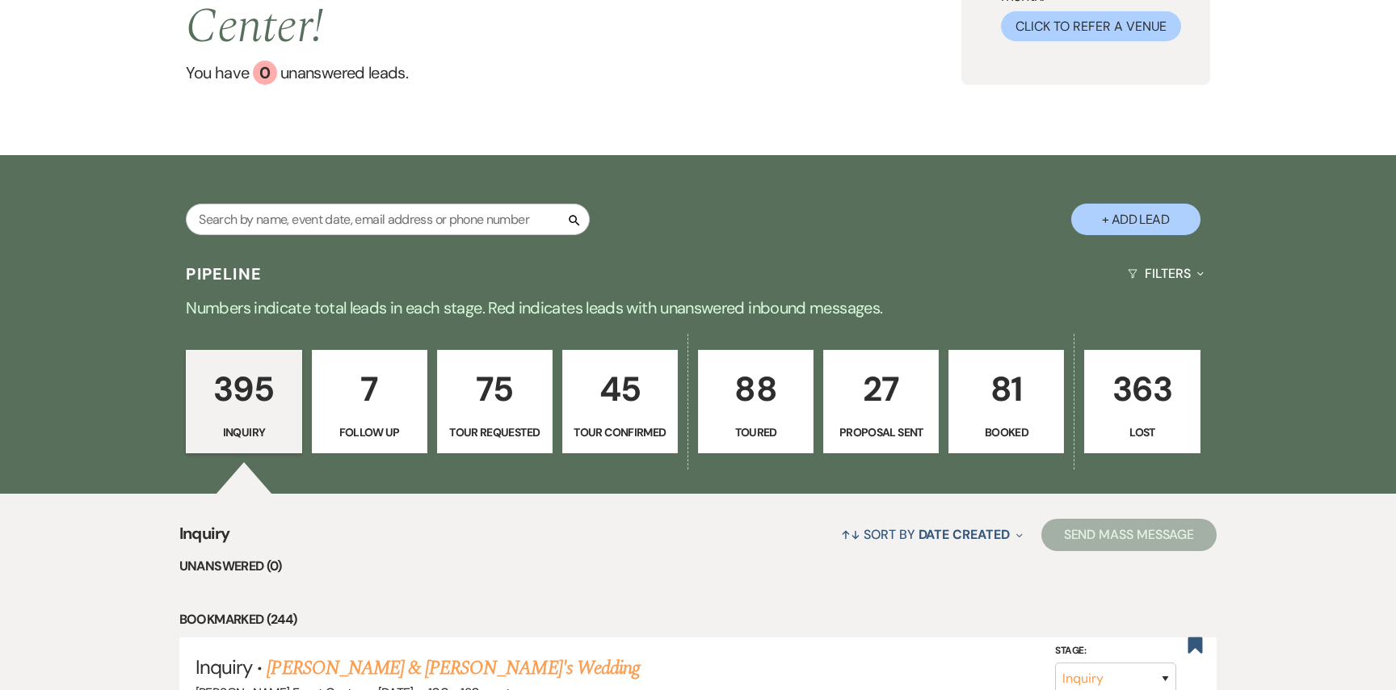
scroll to position [0, 0]
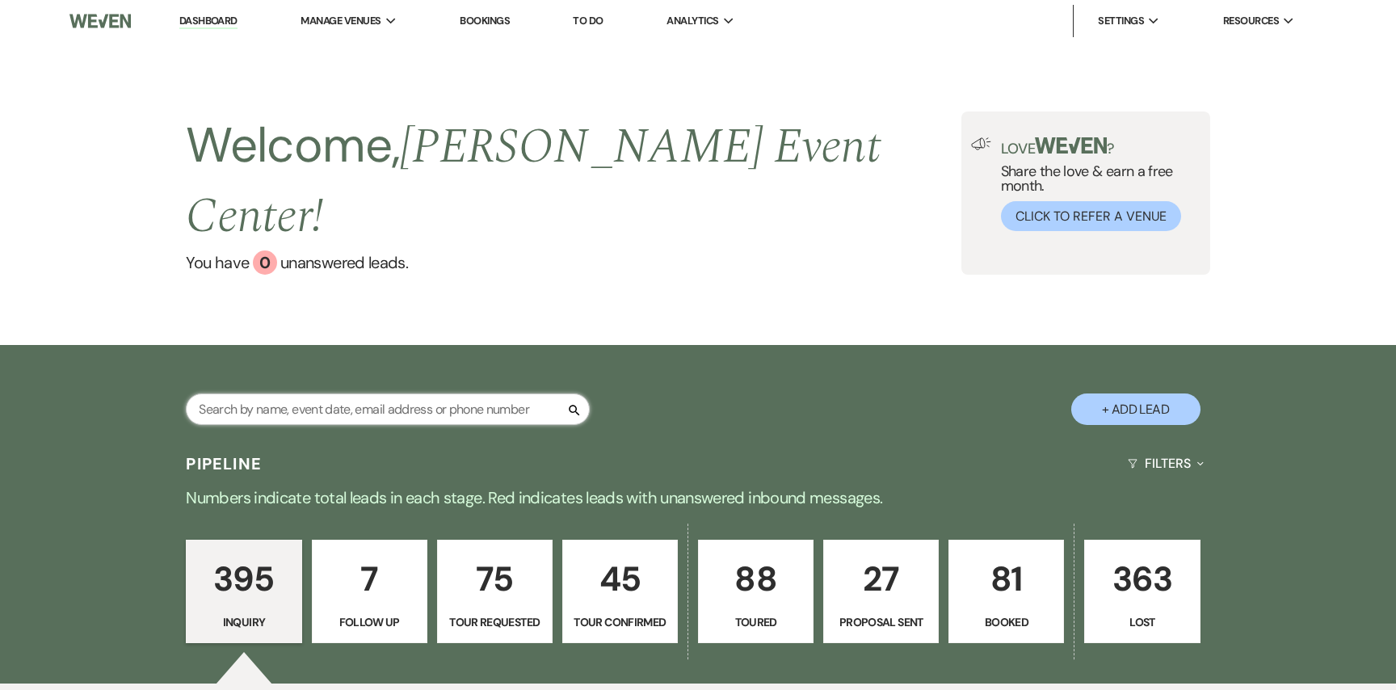
click at [319, 393] on input "text" at bounding box center [388, 408] width 404 height 31
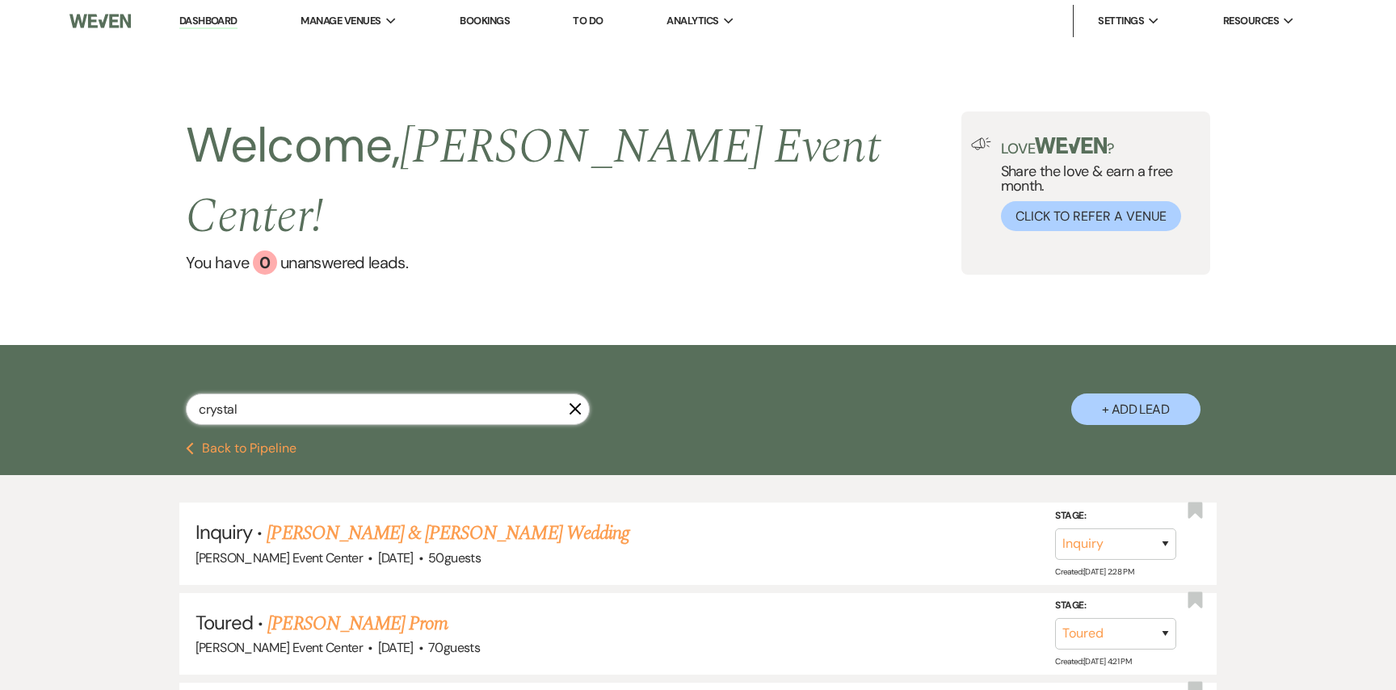
type input "crystal"
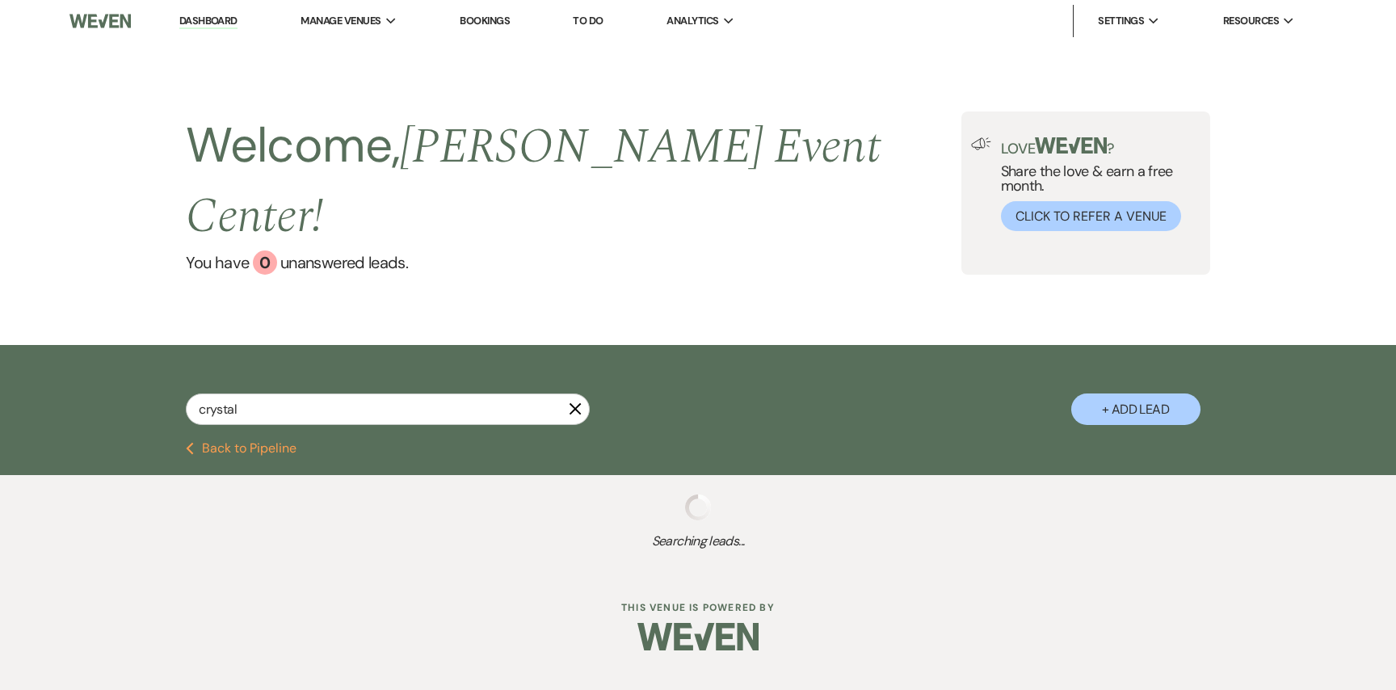
select select "2"
select select "8"
select select "7"
select select "8"
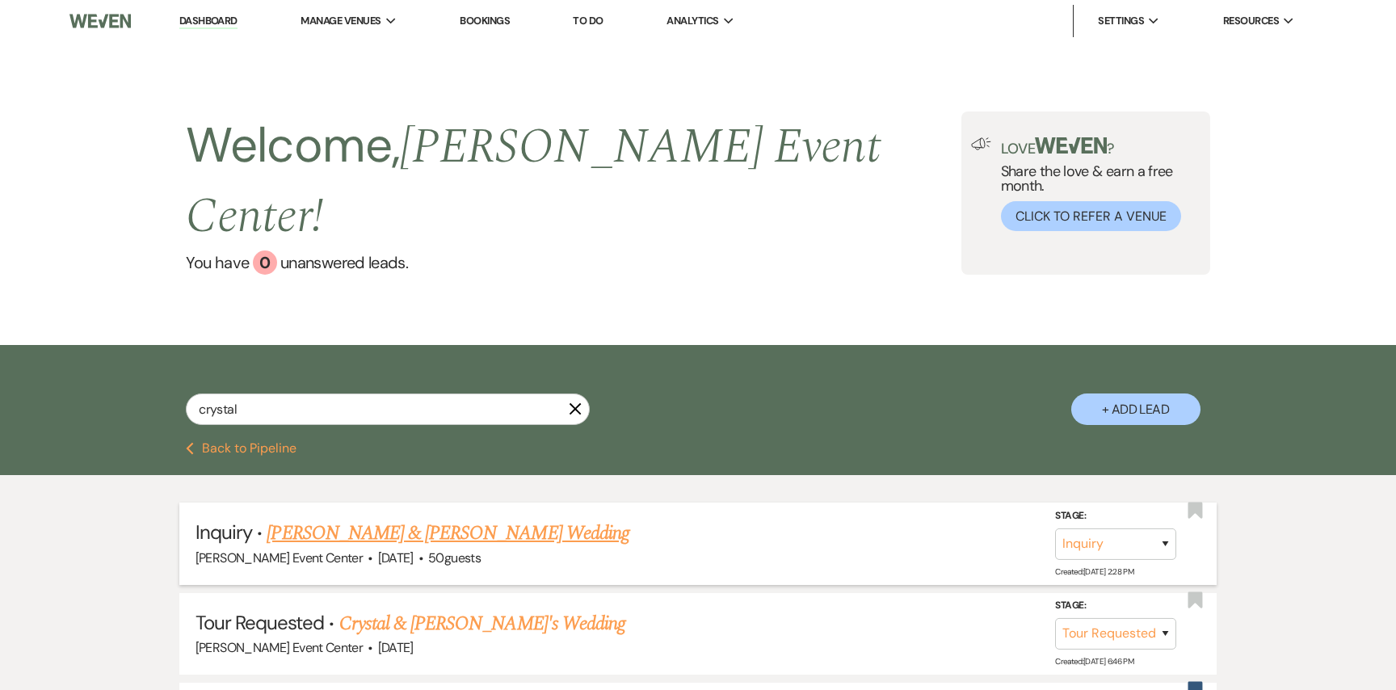
click at [386, 518] on link "[PERSON_NAME] & [PERSON_NAME] Wedding" at bounding box center [448, 532] width 362 height 29
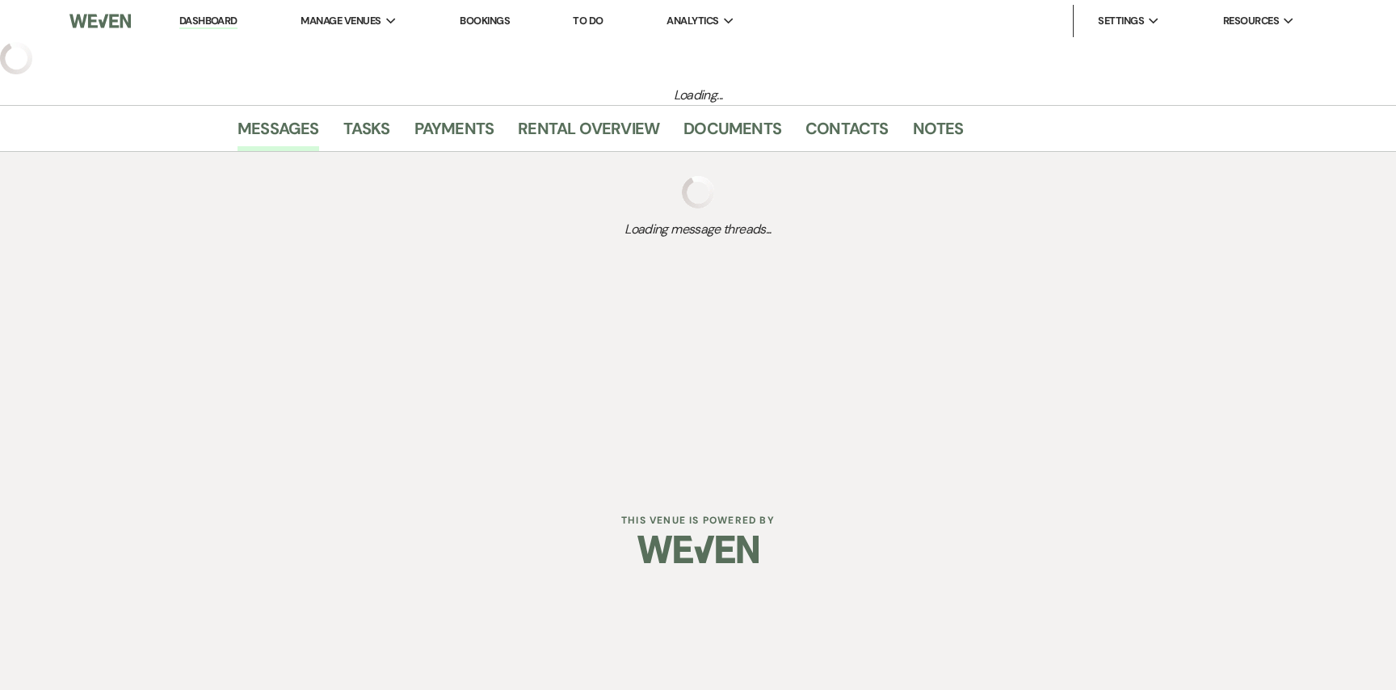
select select "23"
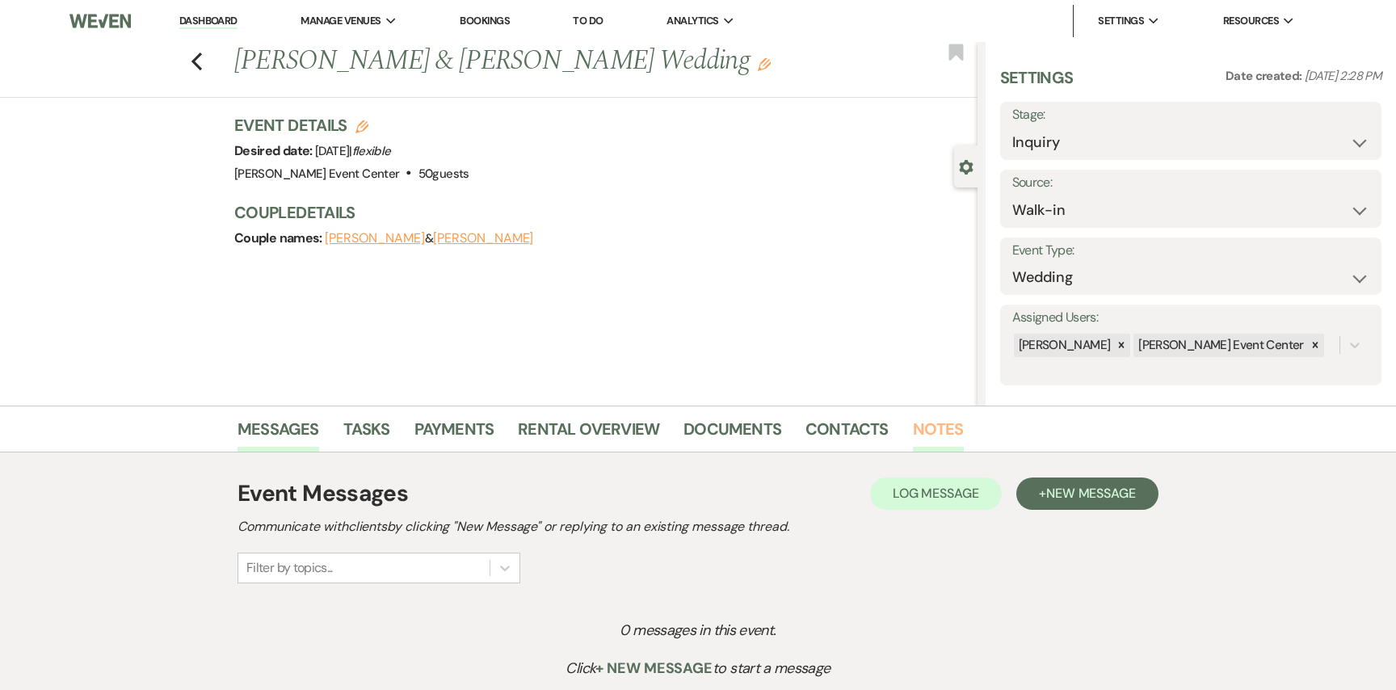
click at [933, 432] on link "Notes" at bounding box center [938, 434] width 51 height 36
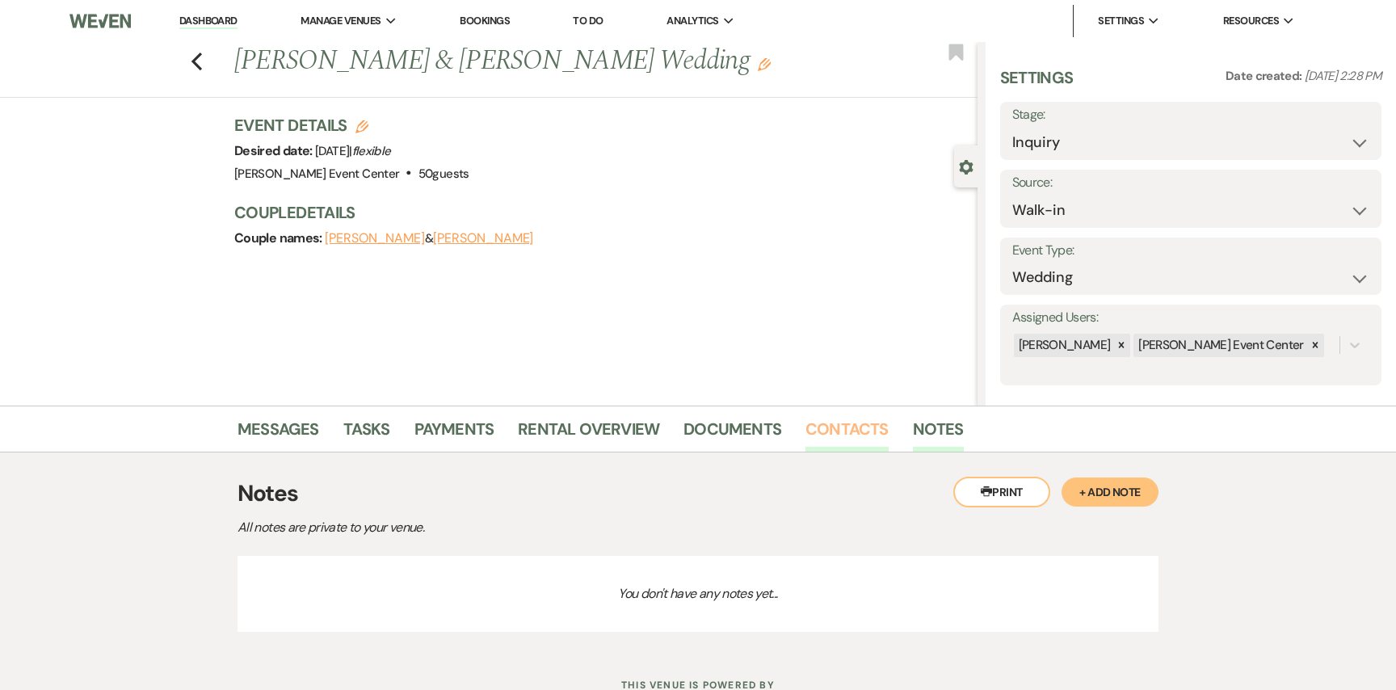
click at [848, 431] on link "Contacts" at bounding box center [846, 434] width 83 height 36
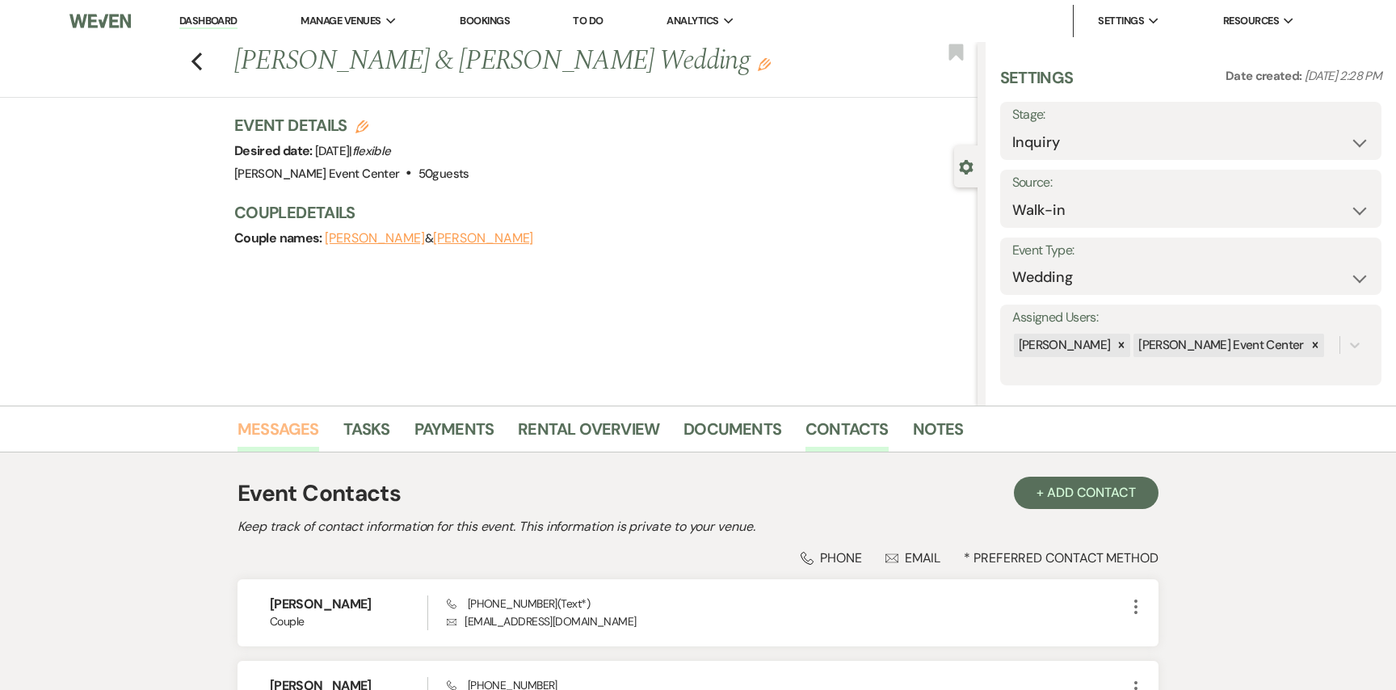
click at [261, 431] on link "Messages" at bounding box center [278, 434] width 82 height 36
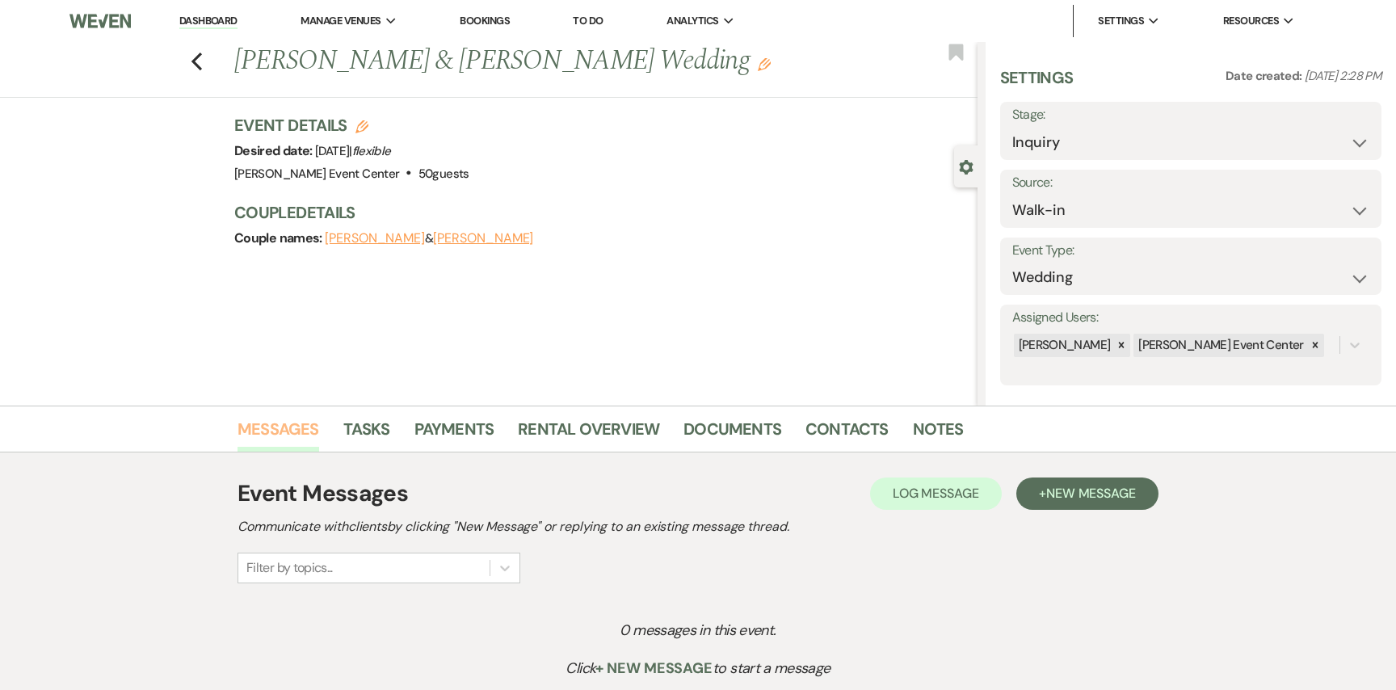
scroll to position [146, 0]
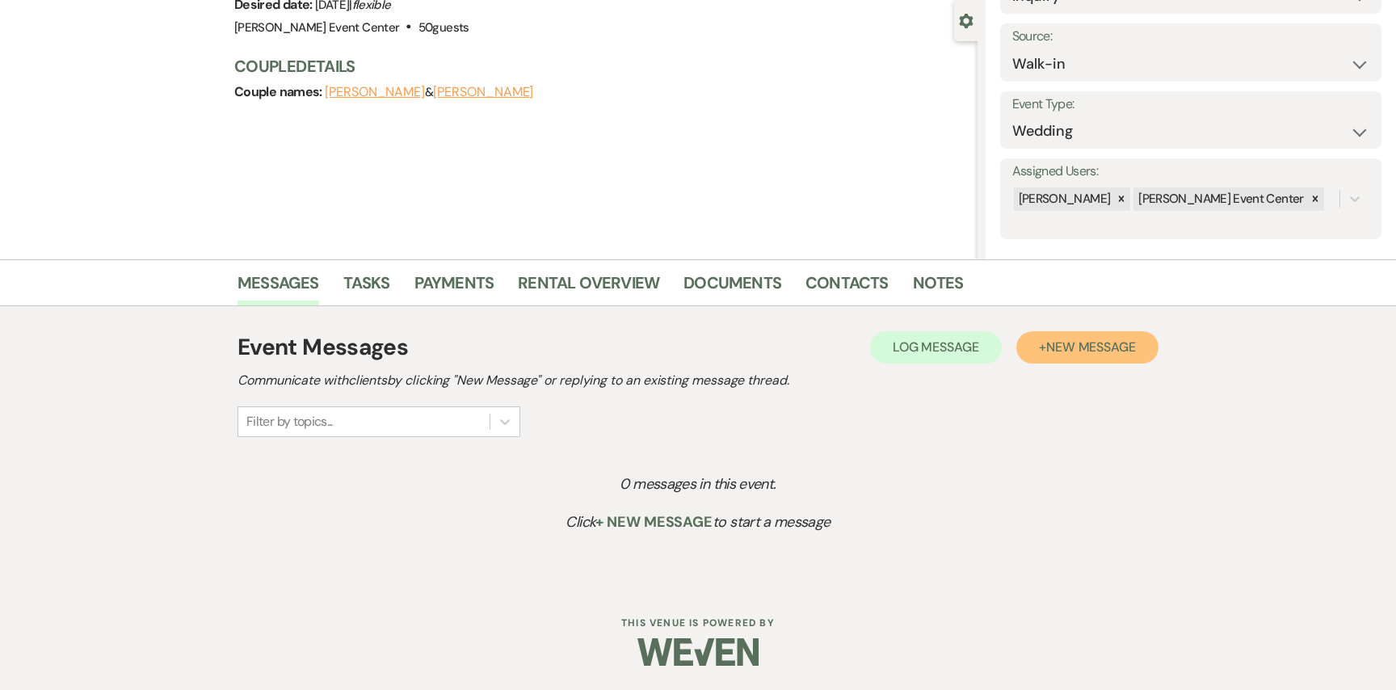
click at [1077, 337] on button "+ New Message" at bounding box center [1087, 347] width 142 height 32
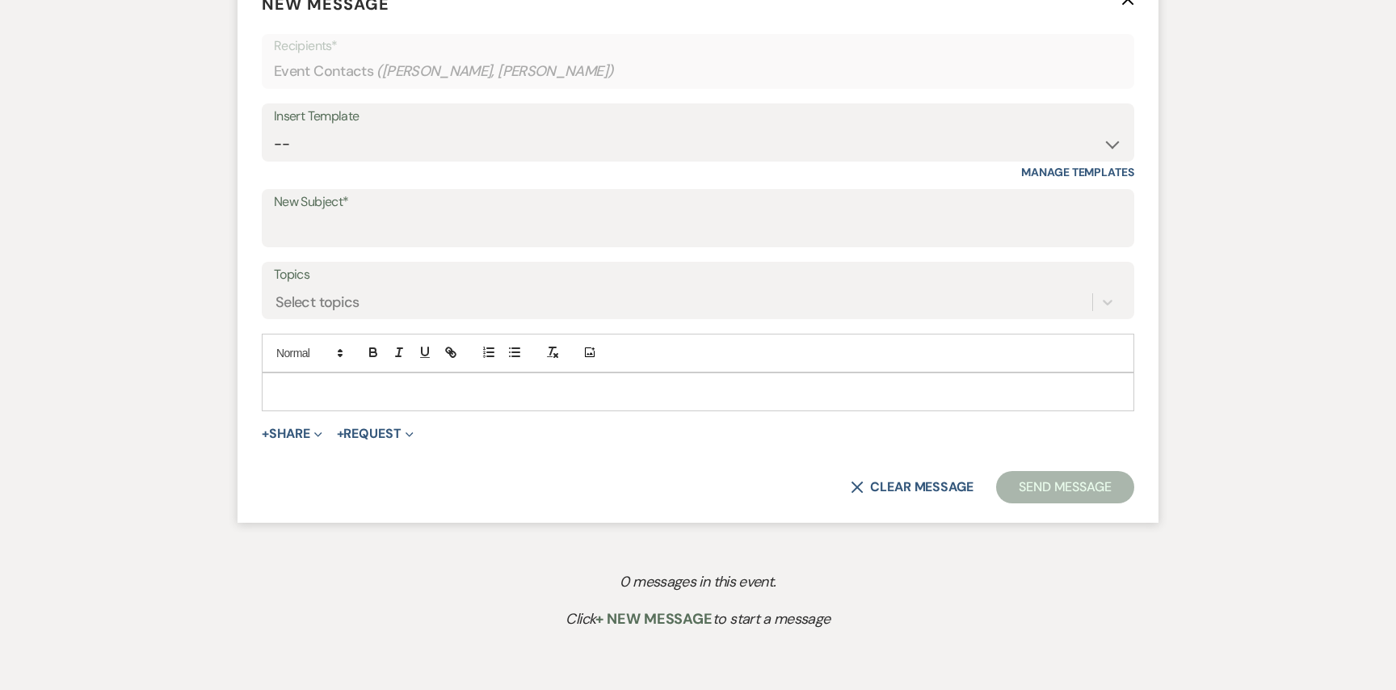
scroll to position [639, 0]
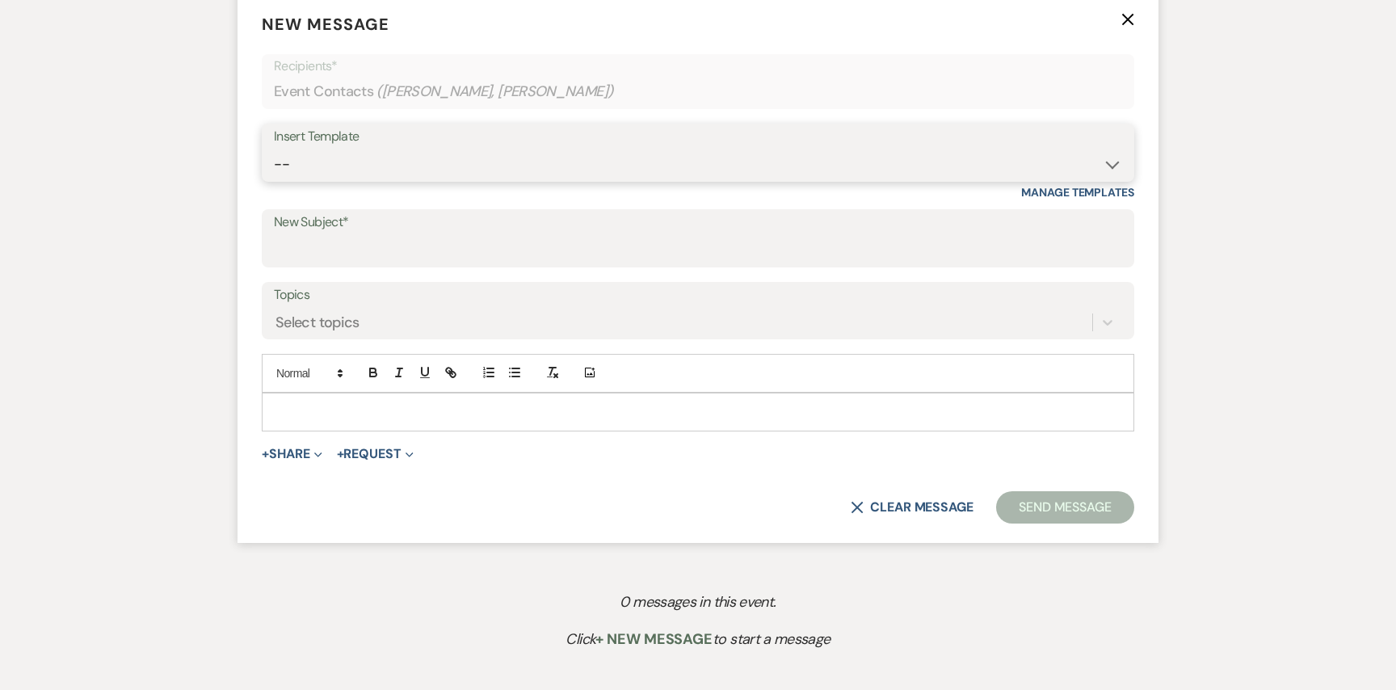
click at [577, 153] on select "-- Weven Planning Portal Introduction (Booked Events) Initial Inquiry Response …" at bounding box center [698, 164] width 848 height 31
select select "2982"
click at [274, 149] on select "-- Weven Planning Portal Introduction (Booked Events) Initial Inquiry Response …" at bounding box center [698, 164] width 848 height 31
type input "Explore Your Dream Wedding Venue at [PERSON_NAME][GEOGRAPHIC_DATA]!"
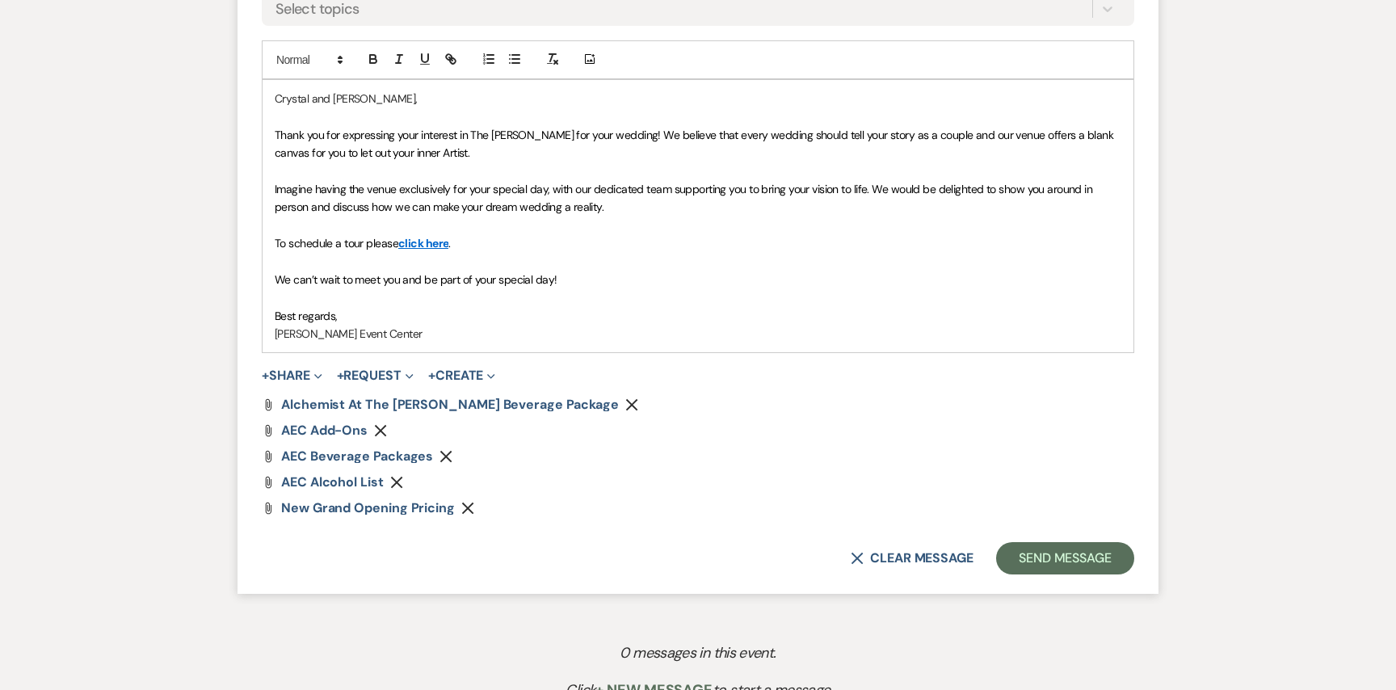
scroll to position [995, 0]
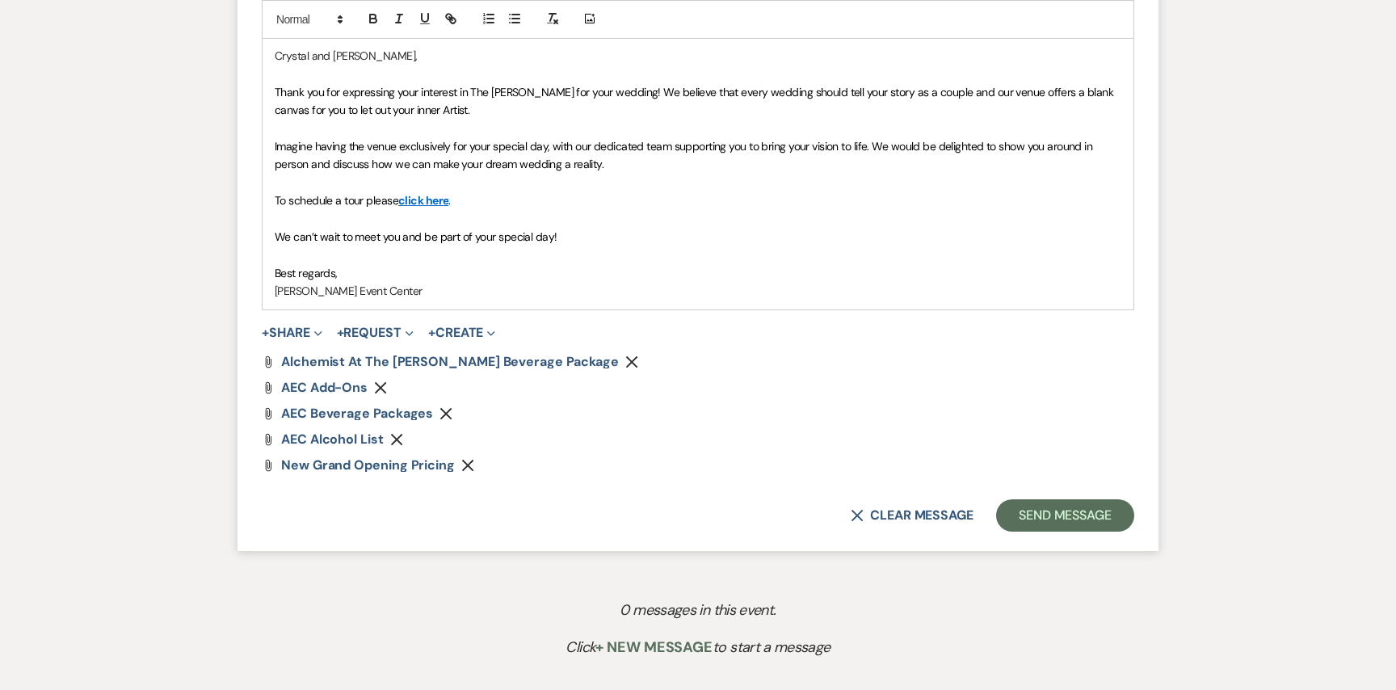
click at [1056, 498] on form "New Message X Saving draft... Recipients* Event Contacts ( [PERSON_NAME], [PERS…" at bounding box center [697, 94] width 921 height 915
click at [1056, 510] on button "Send Message" at bounding box center [1065, 515] width 138 height 32
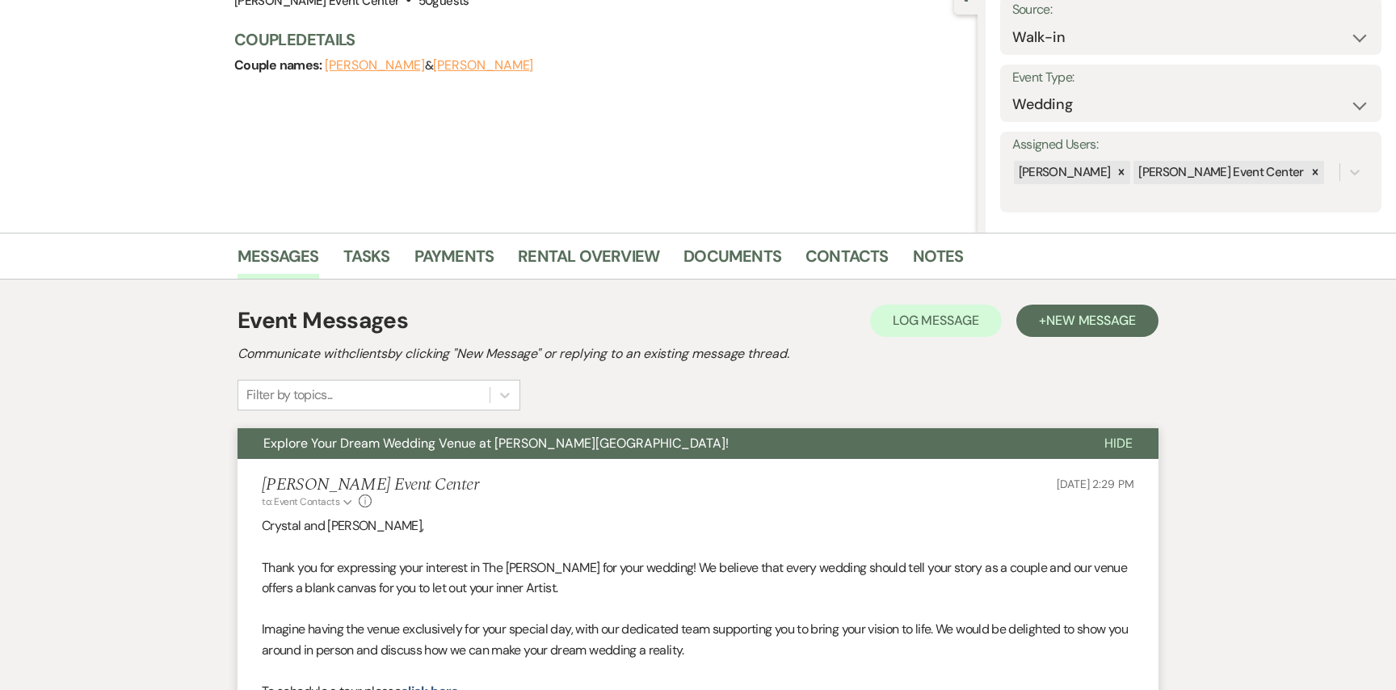
scroll to position [174, 0]
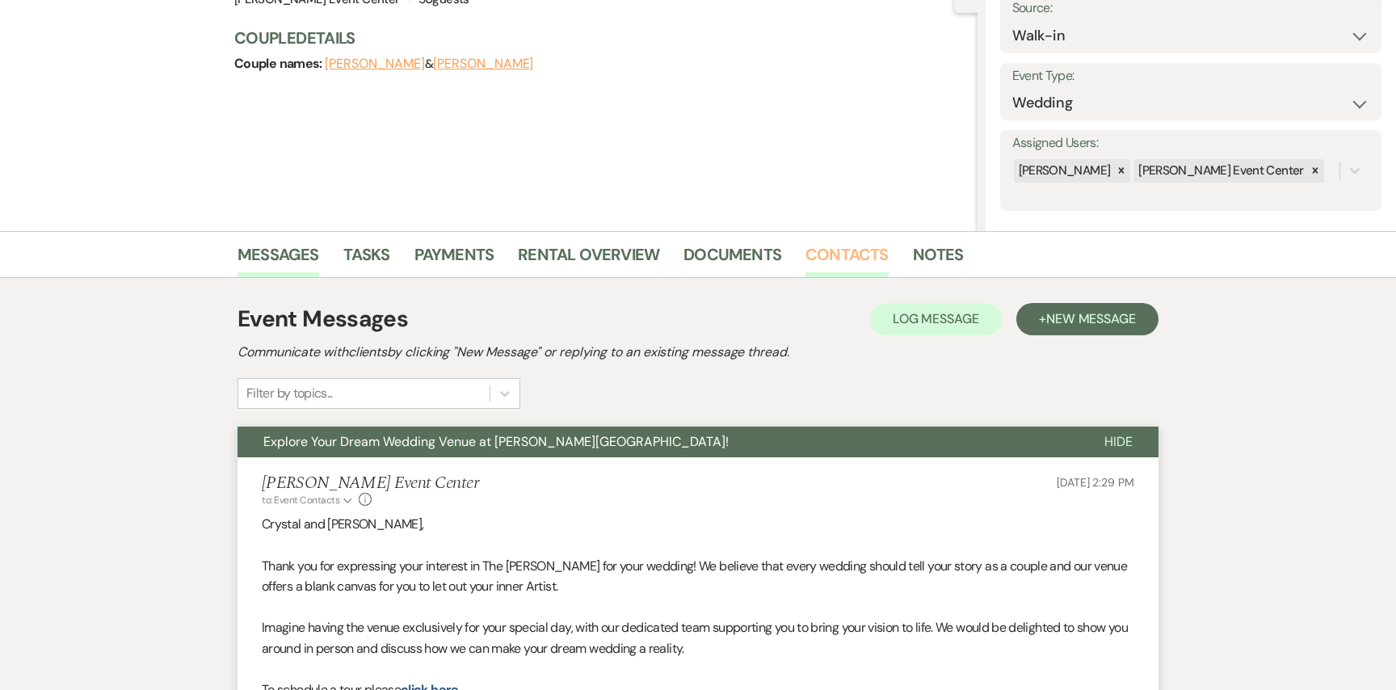
click at [858, 253] on link "Contacts" at bounding box center [846, 259] width 83 height 36
